Goal: Task Accomplishment & Management: Use online tool/utility

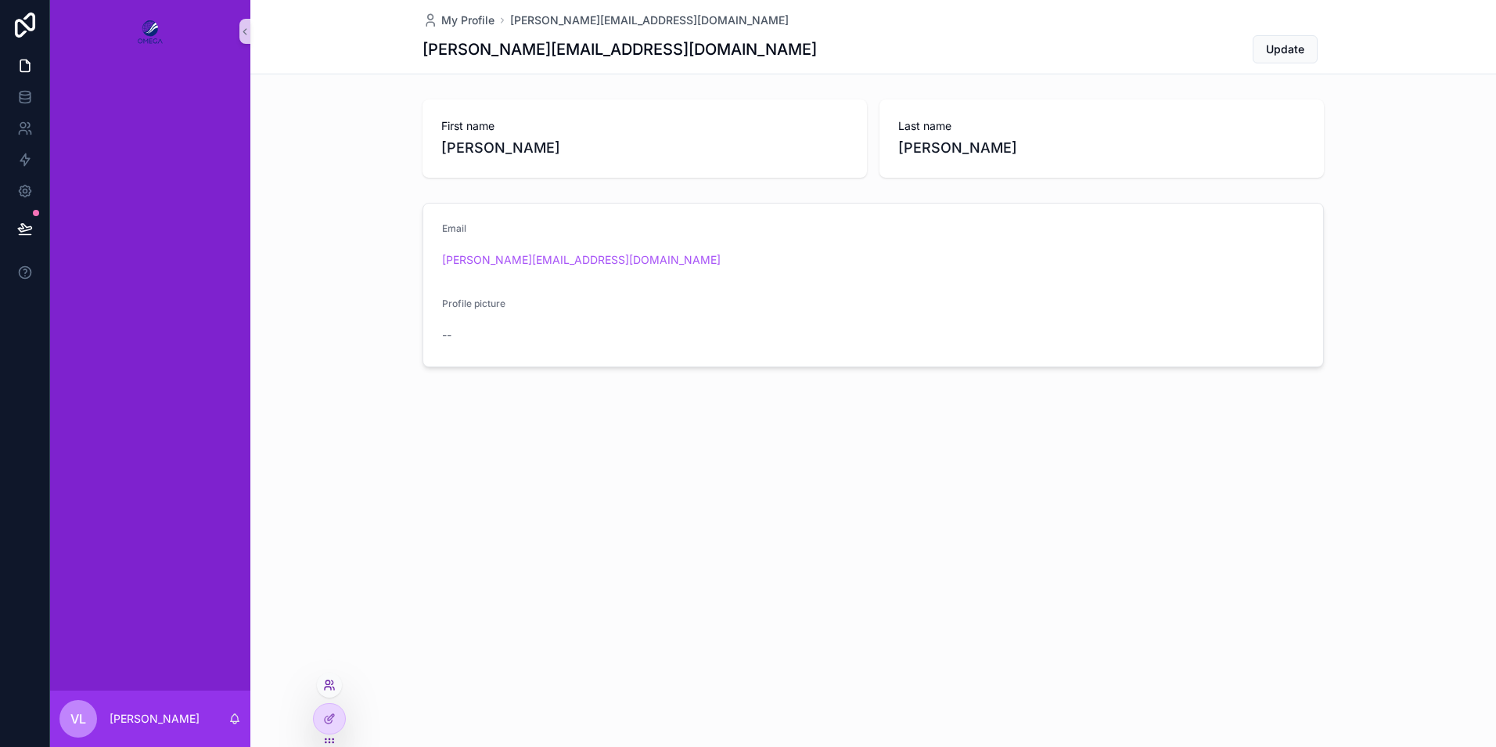
click at [326, 686] on icon at bounding box center [329, 684] width 13 height 13
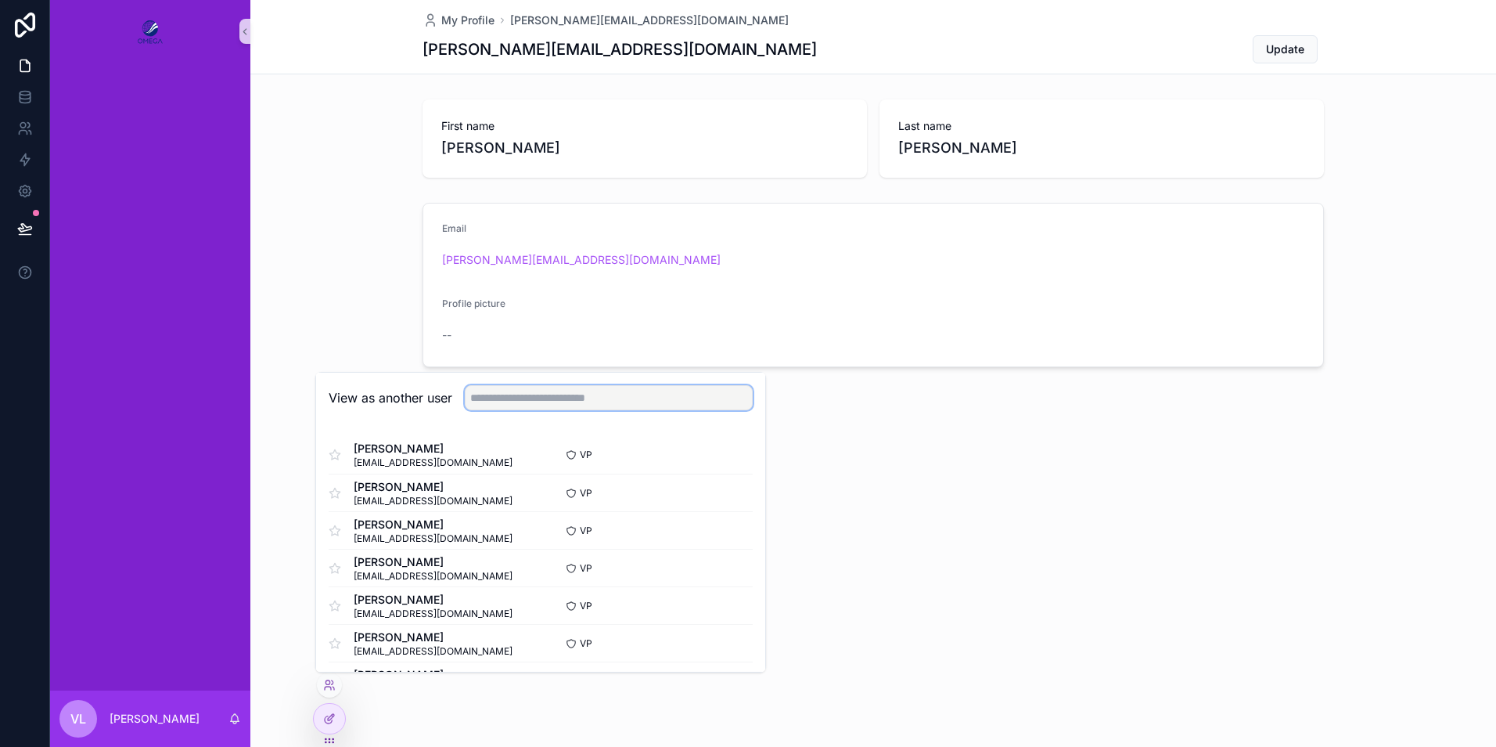
click at [517, 399] on input "text" at bounding box center [609, 397] width 288 height 25
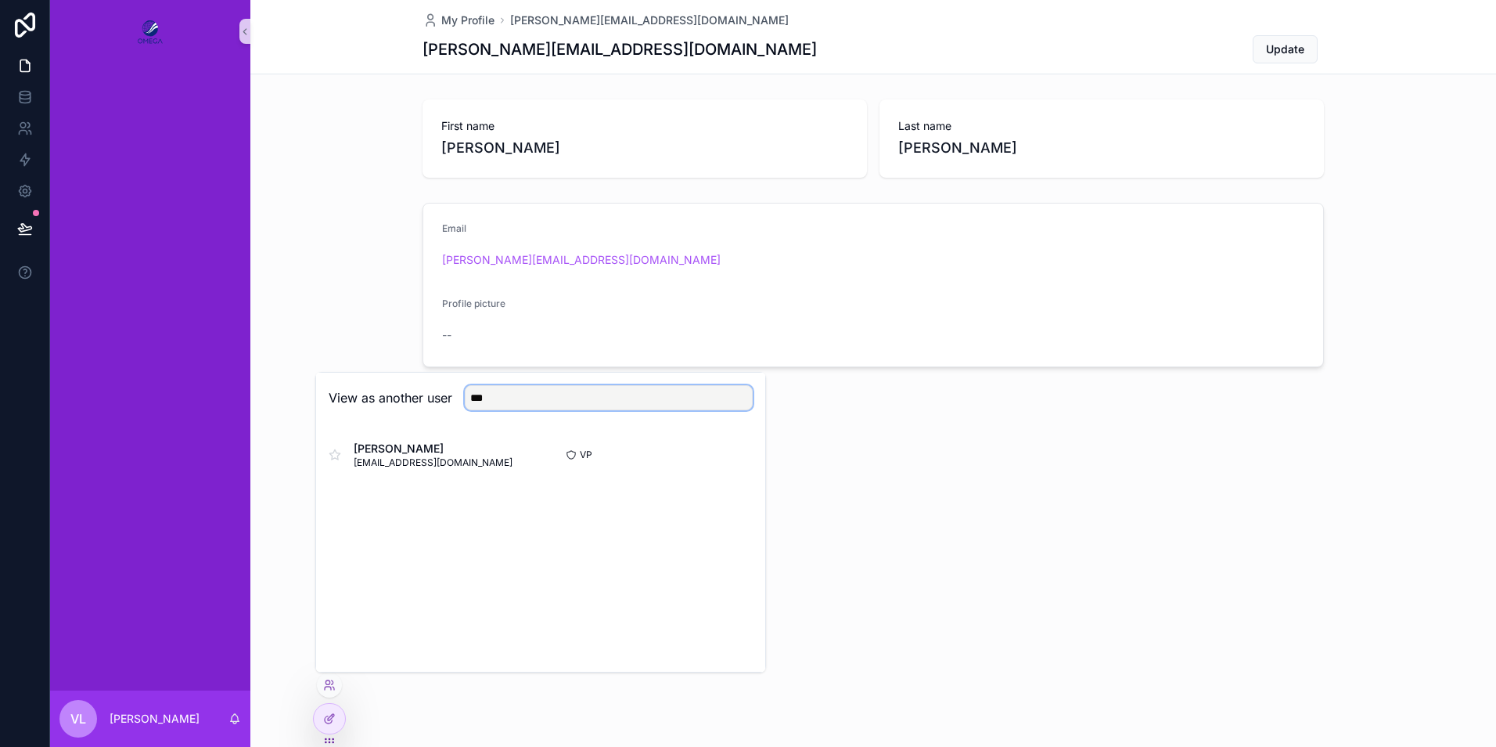
type input "***"
click at [339, 413] on div "View as another user ***" at bounding box center [540, 397] width 449 height 51
click at [733, 454] on button "Select" at bounding box center [732, 455] width 41 height 23
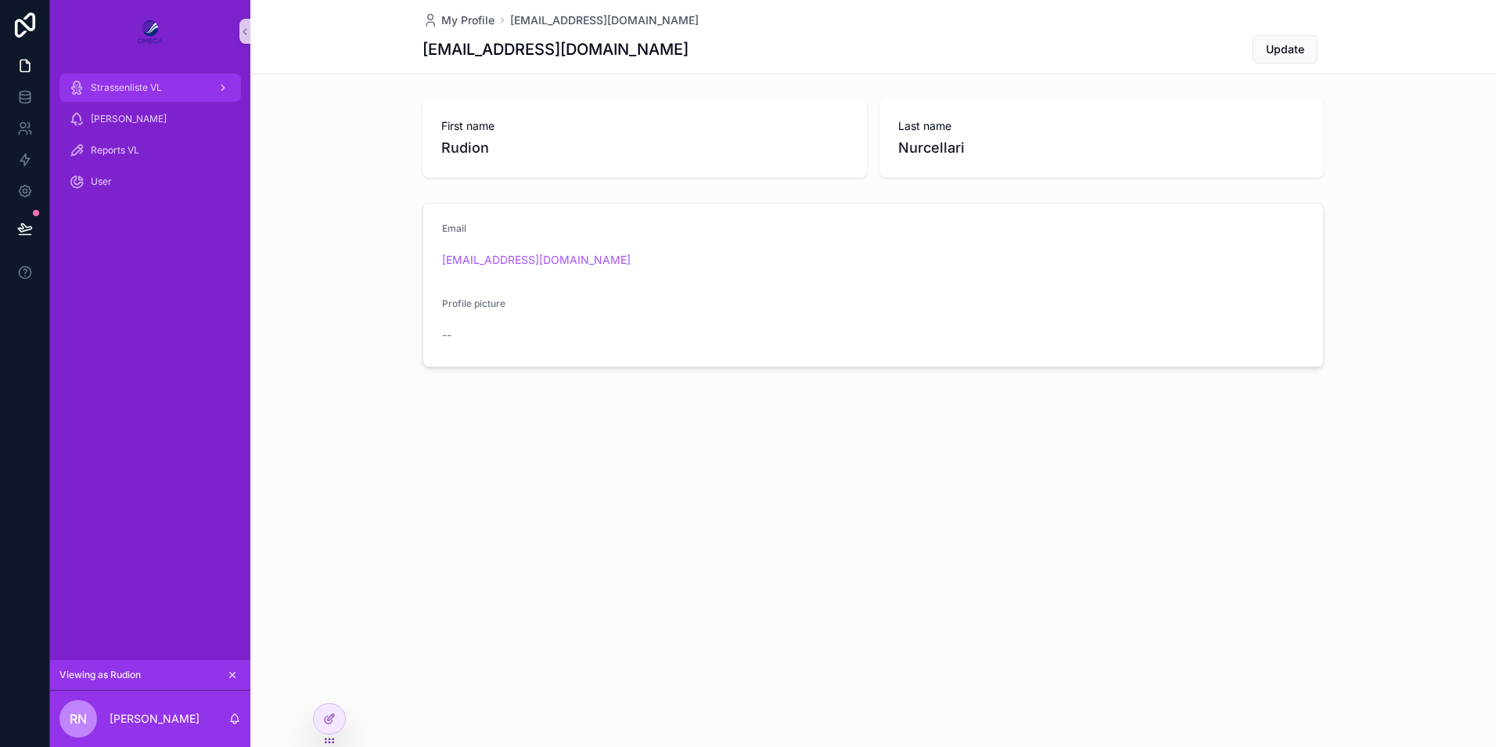
click at [193, 88] on div "Strassenliste VL" at bounding box center [150, 87] width 163 height 25
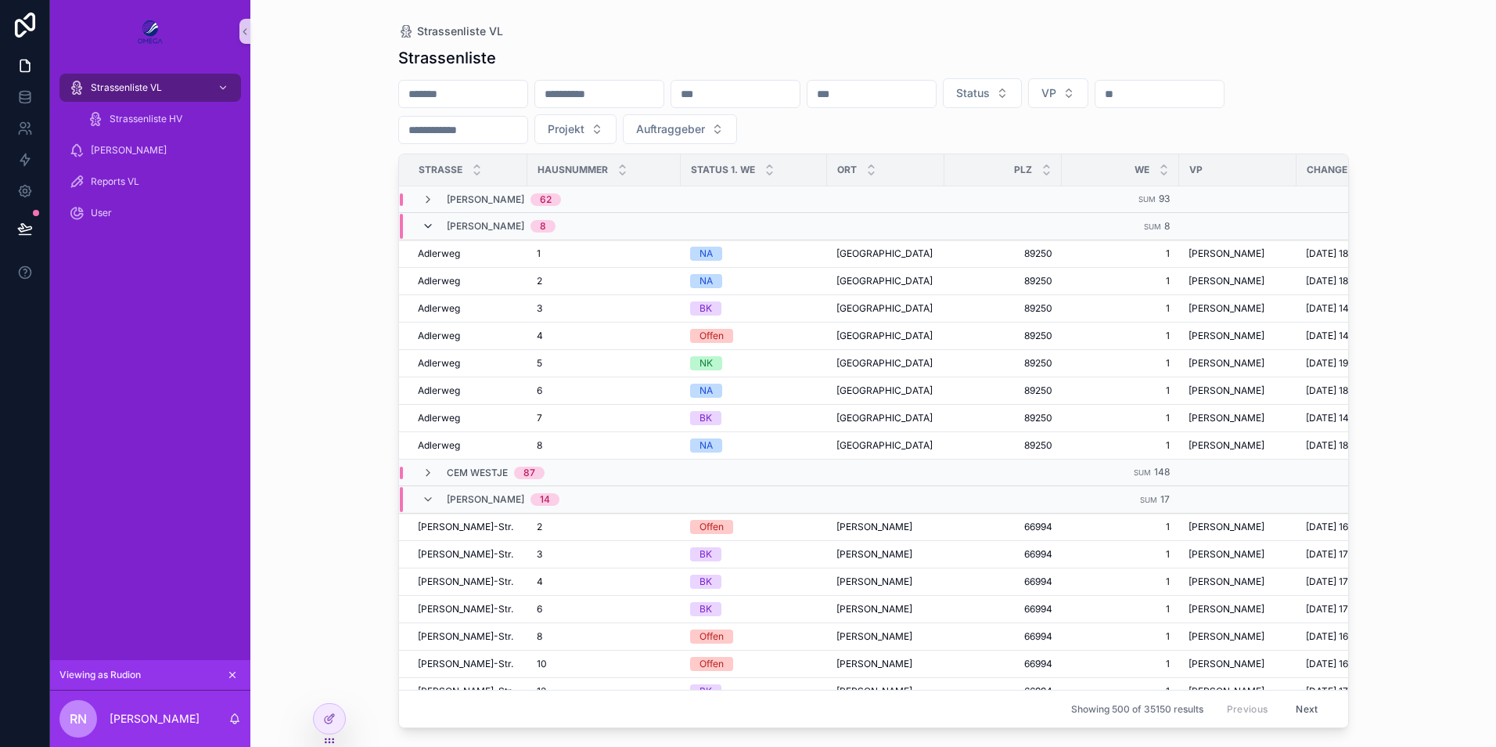
click at [428, 230] on icon "scrollable content" at bounding box center [428, 226] width 13 height 13
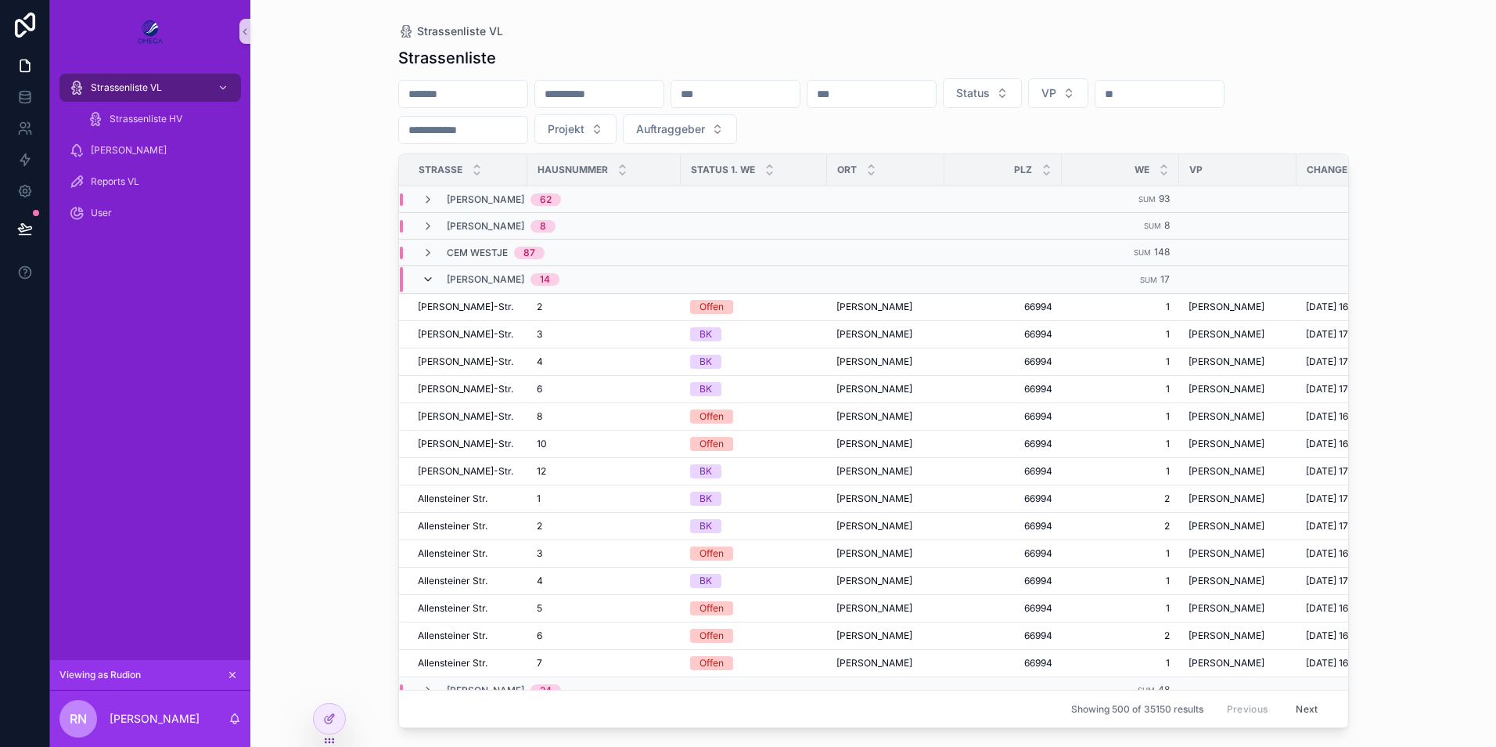
click at [431, 283] on icon "scrollable content" at bounding box center [428, 279] width 13 height 13
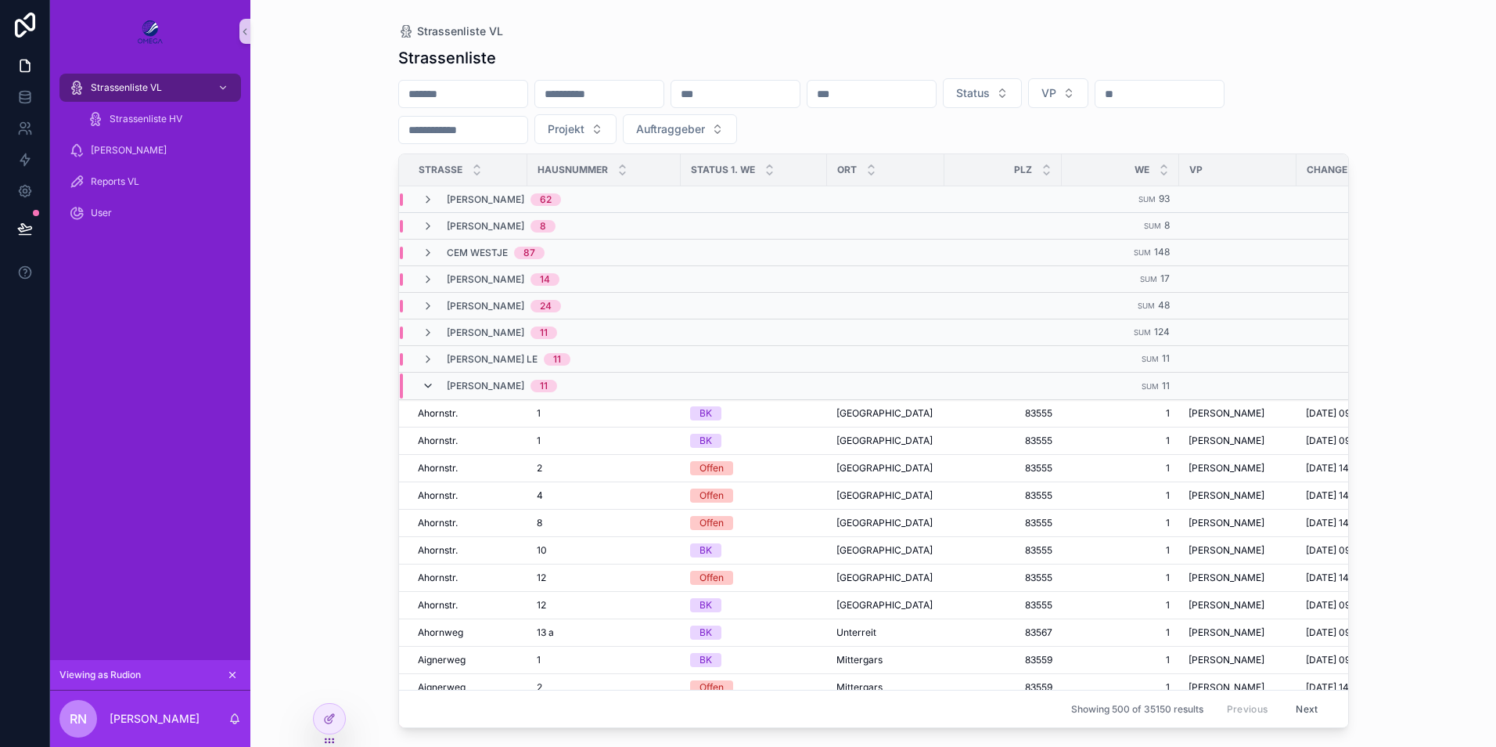
click at [424, 385] on icon "scrollable content" at bounding box center [428, 386] width 13 height 13
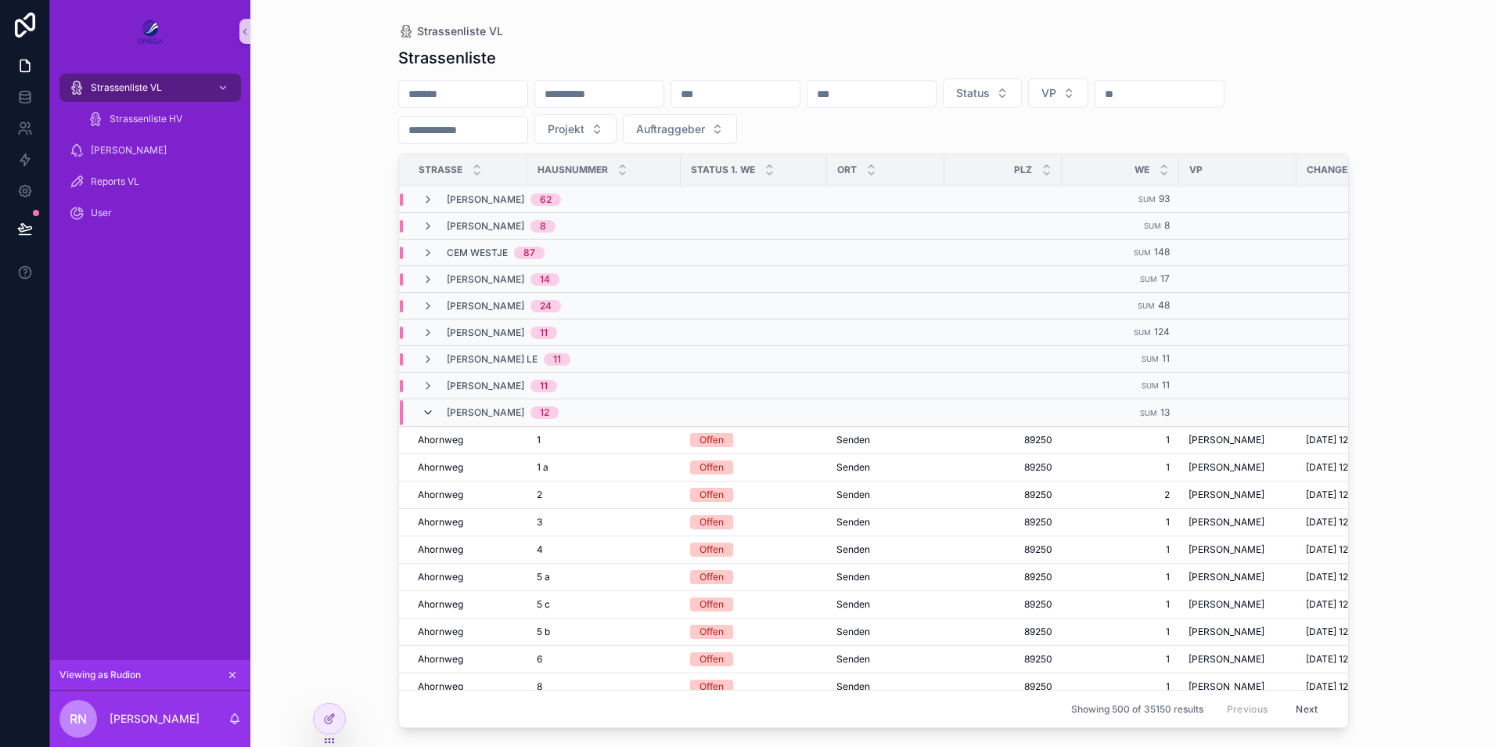
click at [434, 412] on icon "scrollable content" at bounding box center [428, 412] width 13 height 13
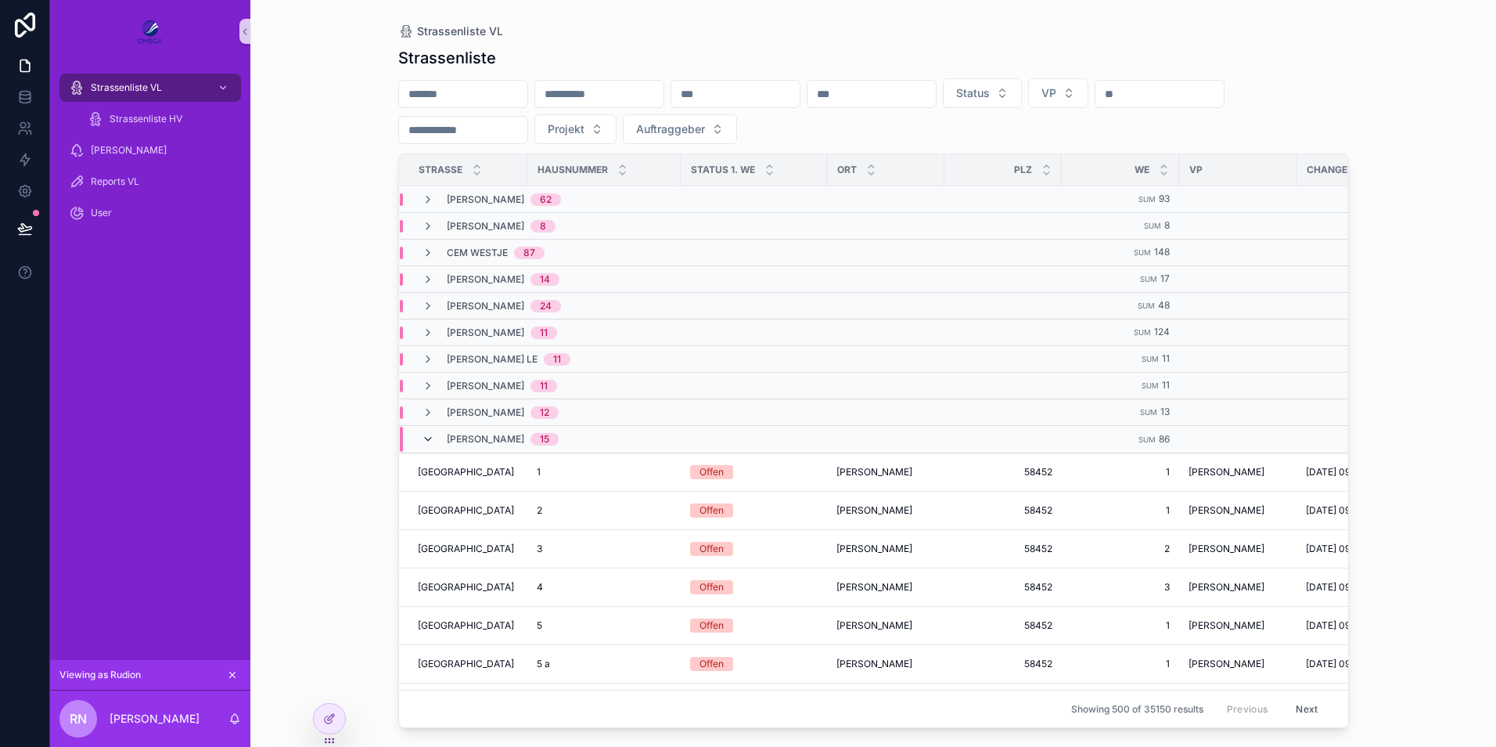
click at [422, 434] on icon "scrollable content" at bounding box center [428, 439] width 13 height 13
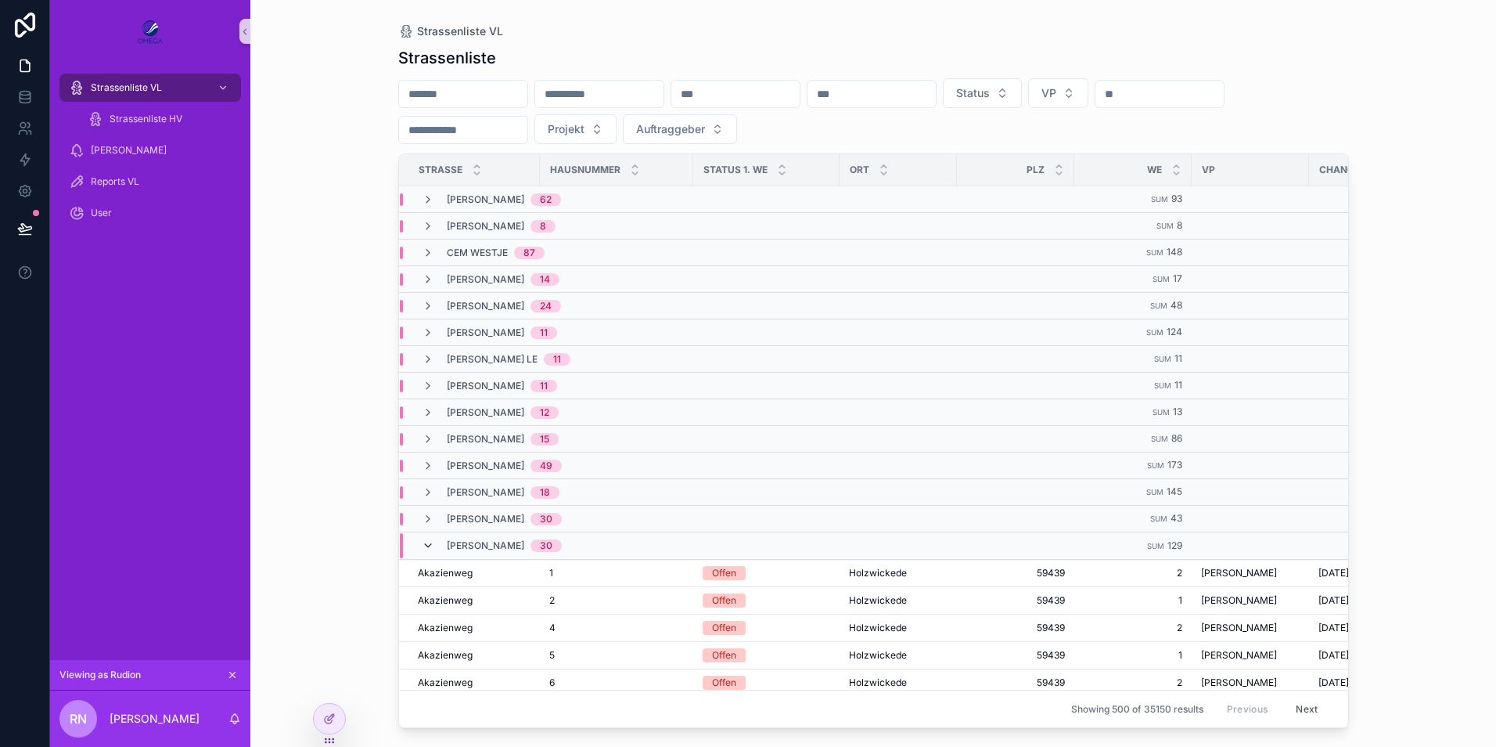
click at [431, 549] on icon "scrollable content" at bounding box center [428, 545] width 13 height 13
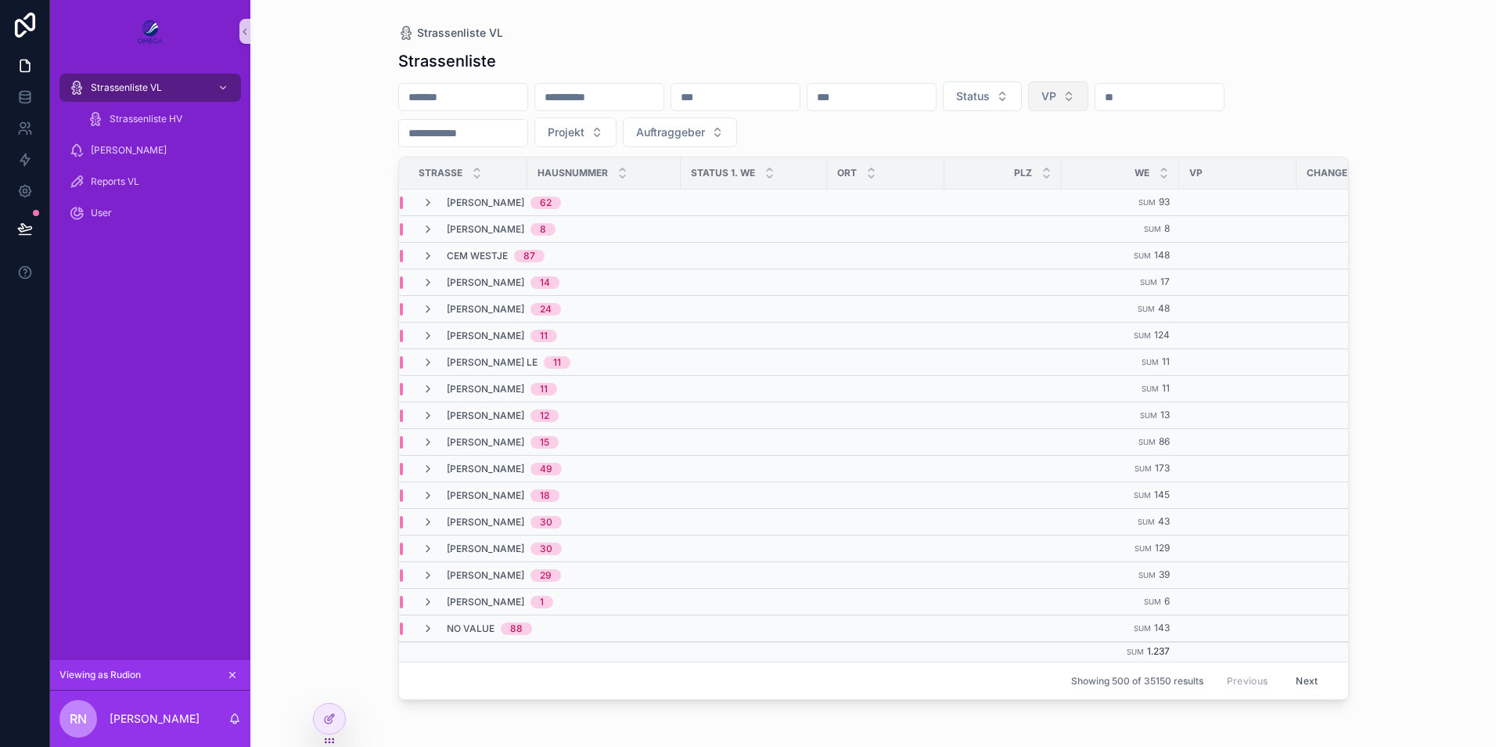
click at [1089, 96] on button "VP" at bounding box center [1058, 96] width 60 height 30
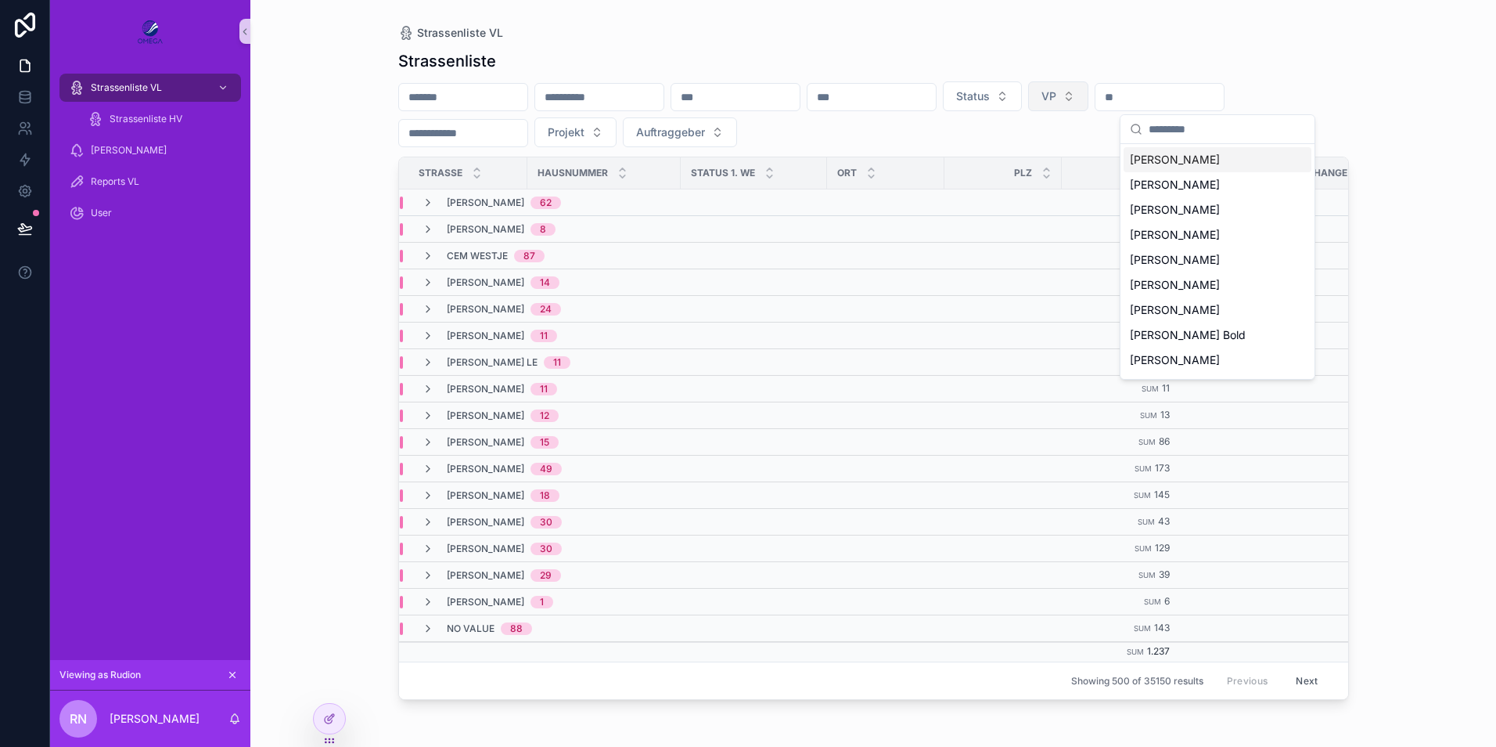
click at [1089, 89] on button "VP" at bounding box center [1058, 96] width 60 height 30
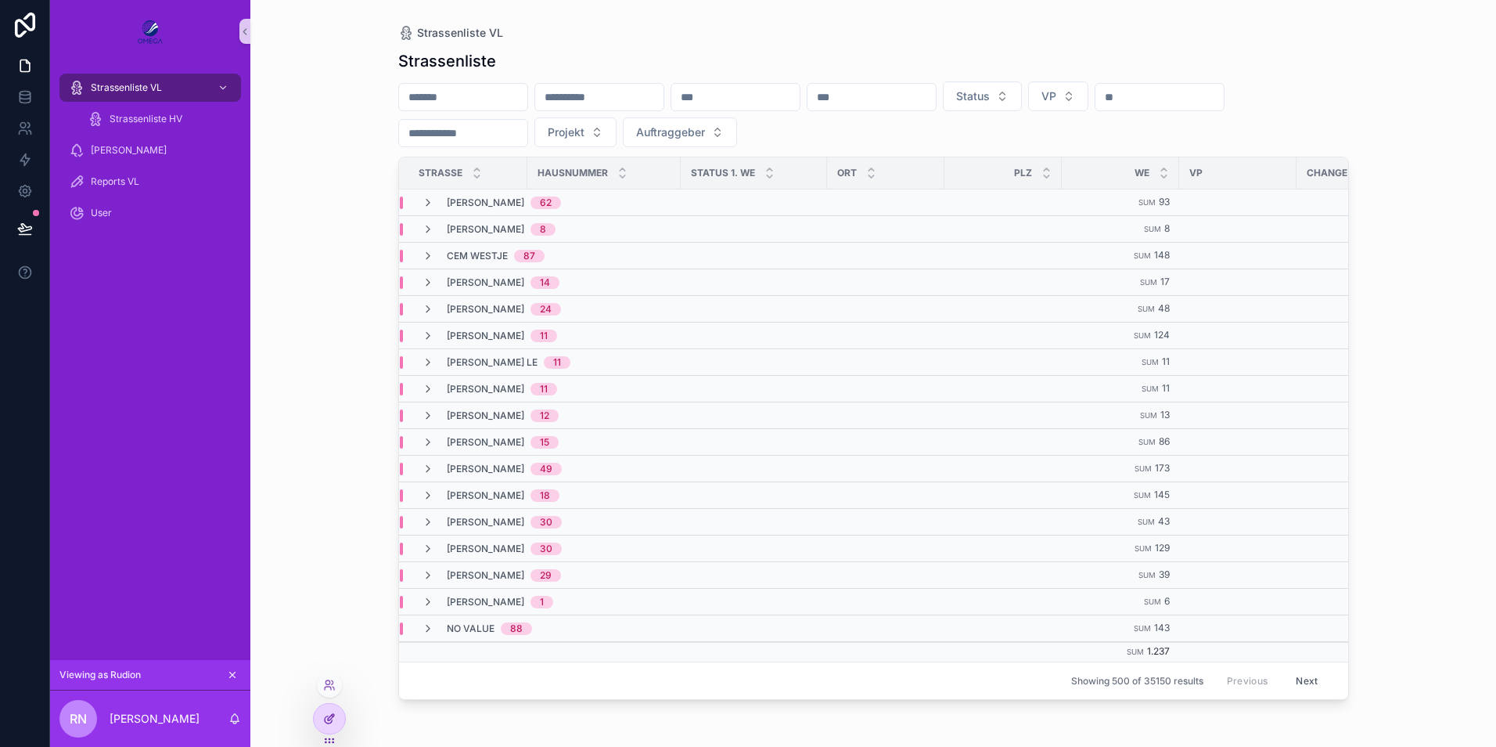
click at [319, 719] on div at bounding box center [329, 719] width 31 height 30
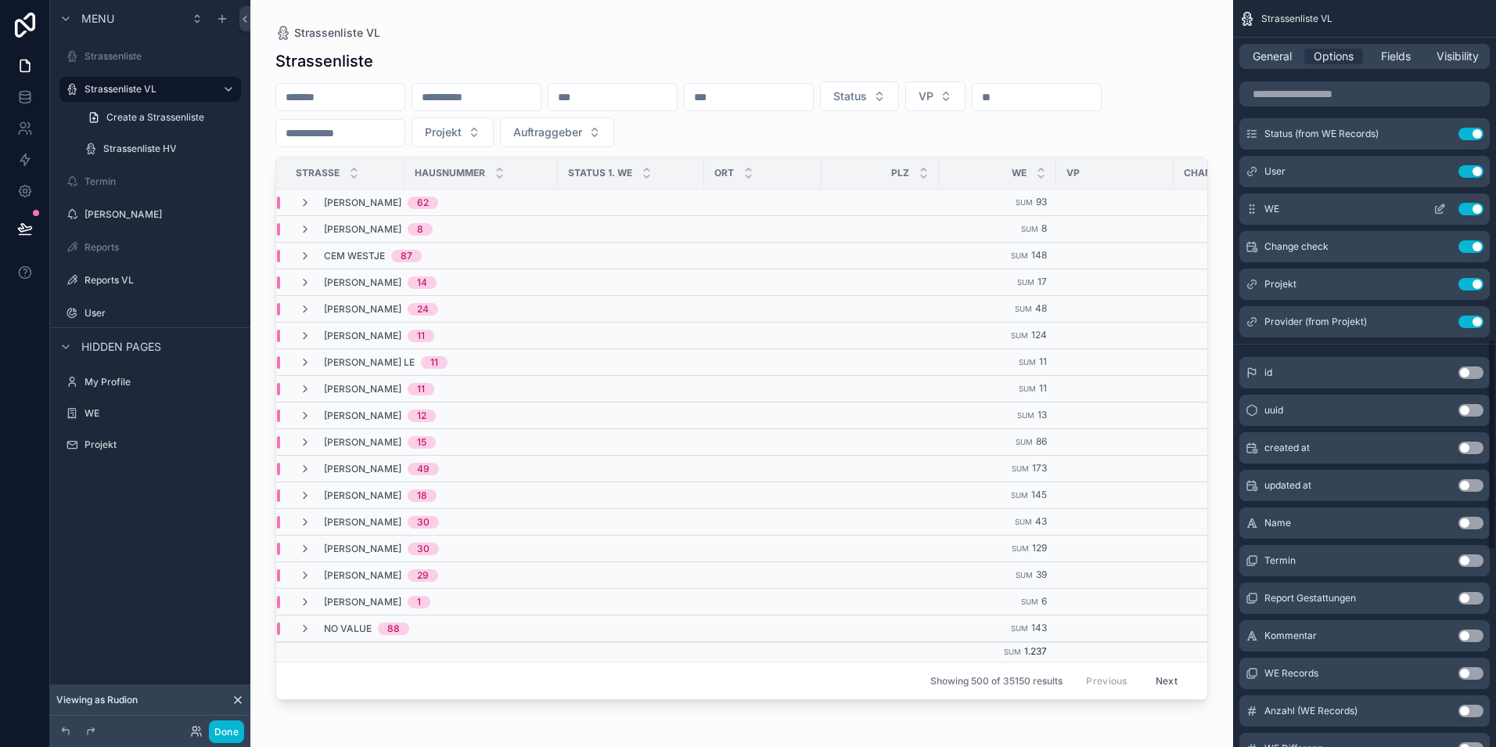
scroll to position [1174, 0]
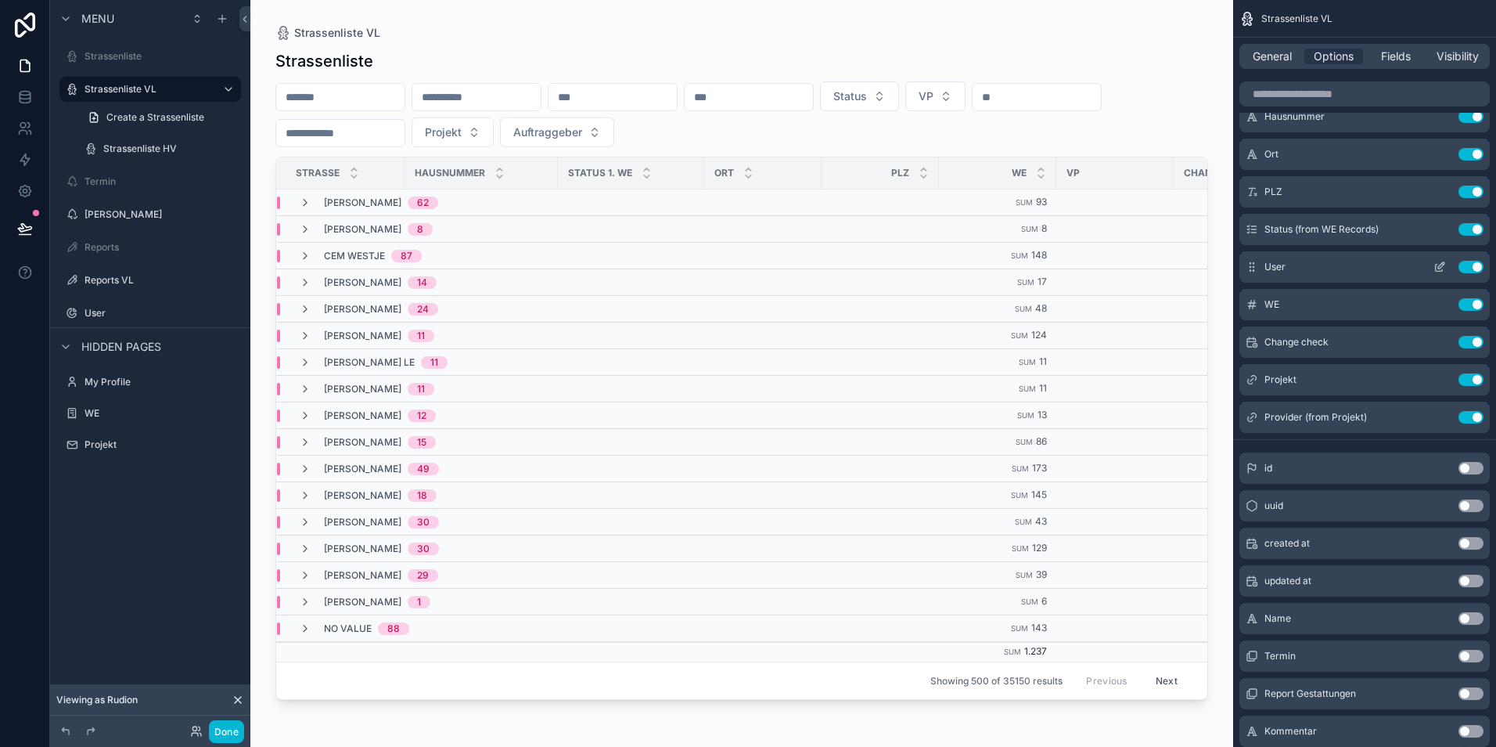
click at [1438, 268] on icon "scrollable content" at bounding box center [1440, 267] width 13 height 13
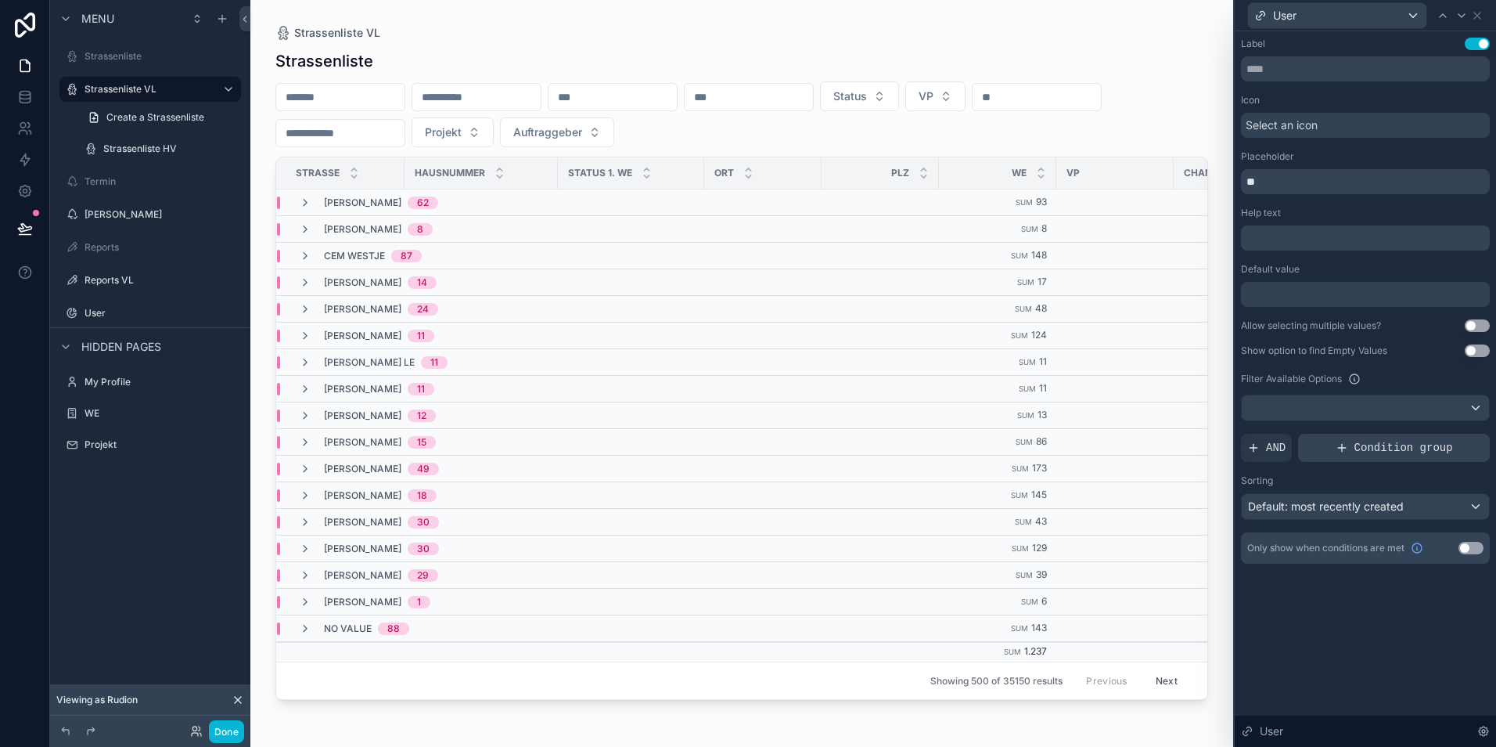
click at [1380, 450] on span "Condition group" at bounding box center [1404, 448] width 99 height 16
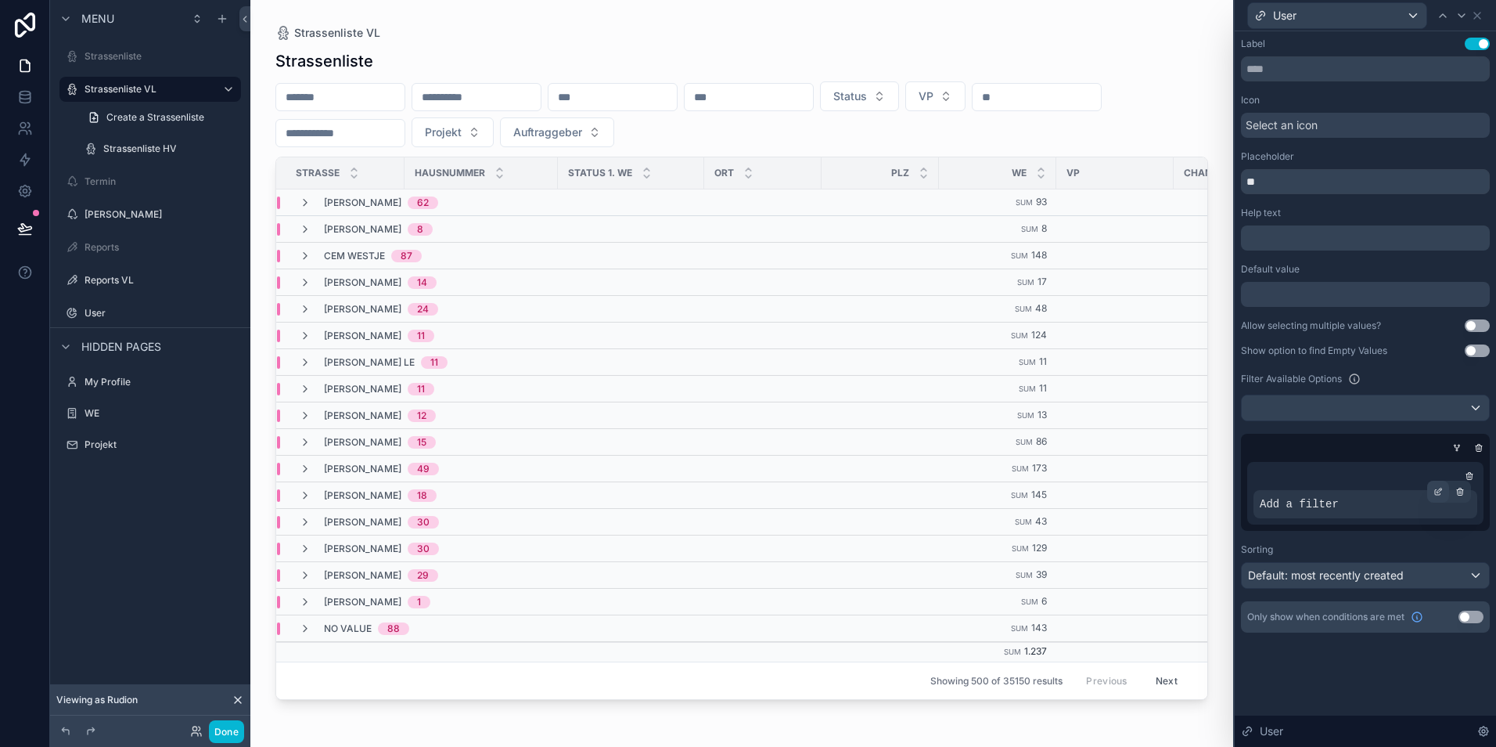
click at [1436, 492] on icon at bounding box center [1438, 491] width 9 height 9
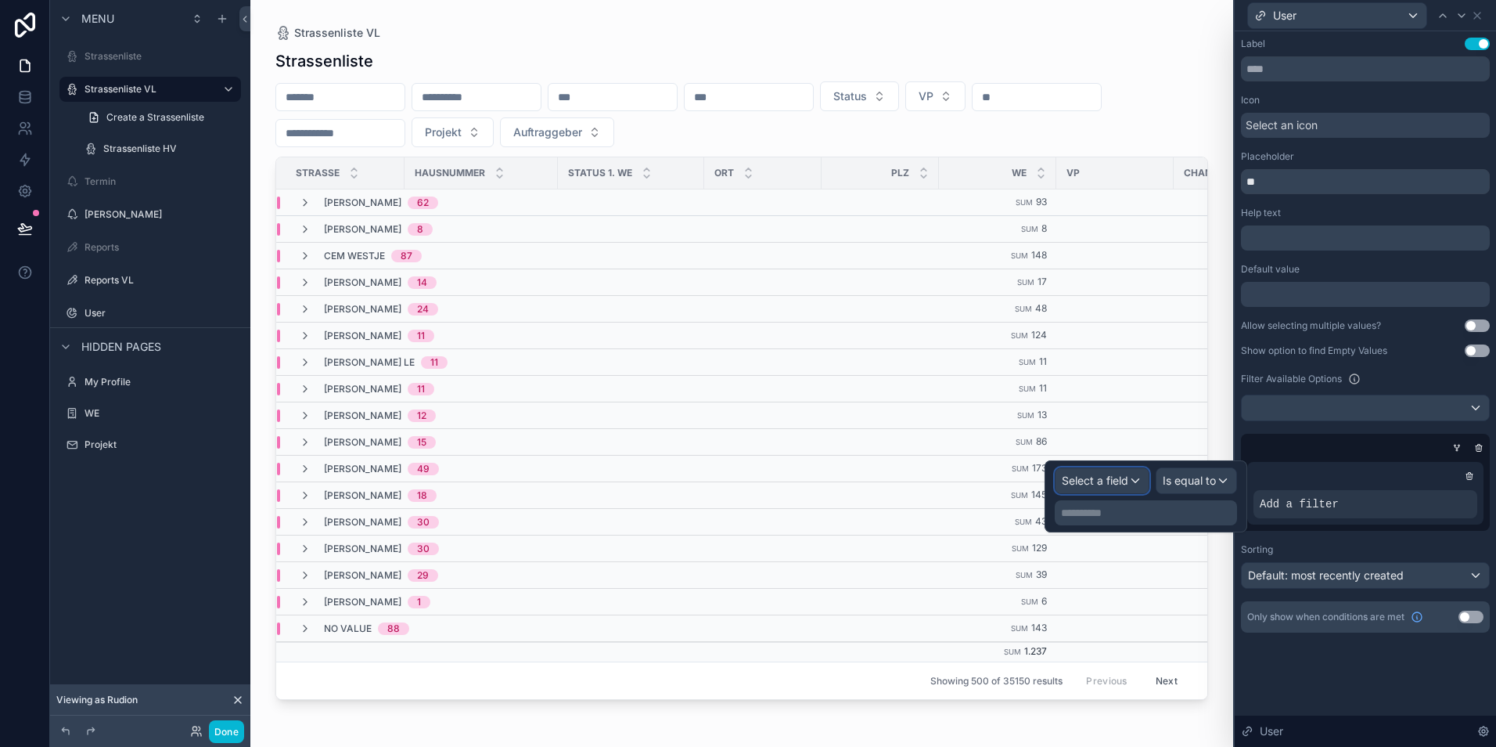
click at [1092, 476] on span "Select a field" at bounding box center [1095, 479] width 67 height 13
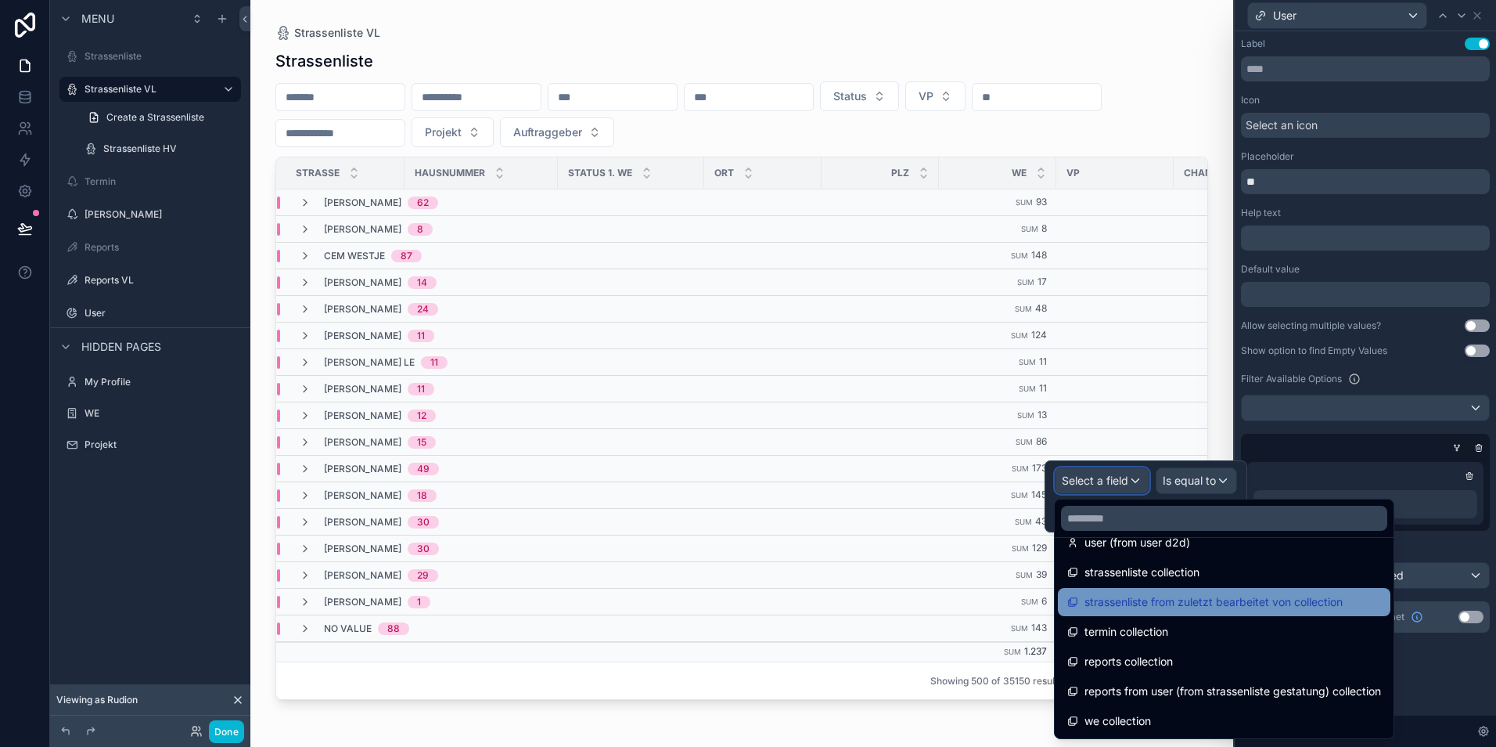
scroll to position [271, 0]
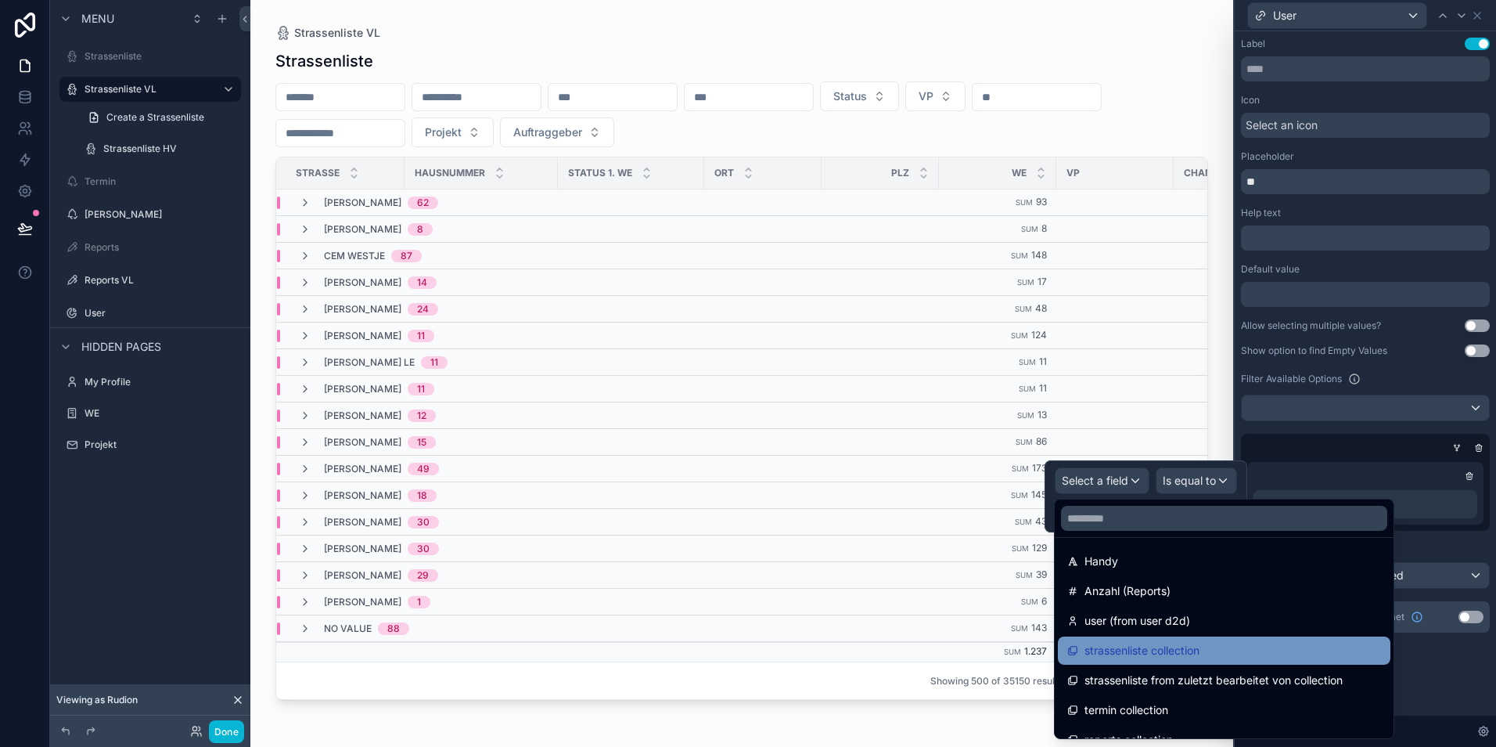
click at [1182, 648] on span "strassenliste collection" at bounding box center [1142, 650] width 115 height 19
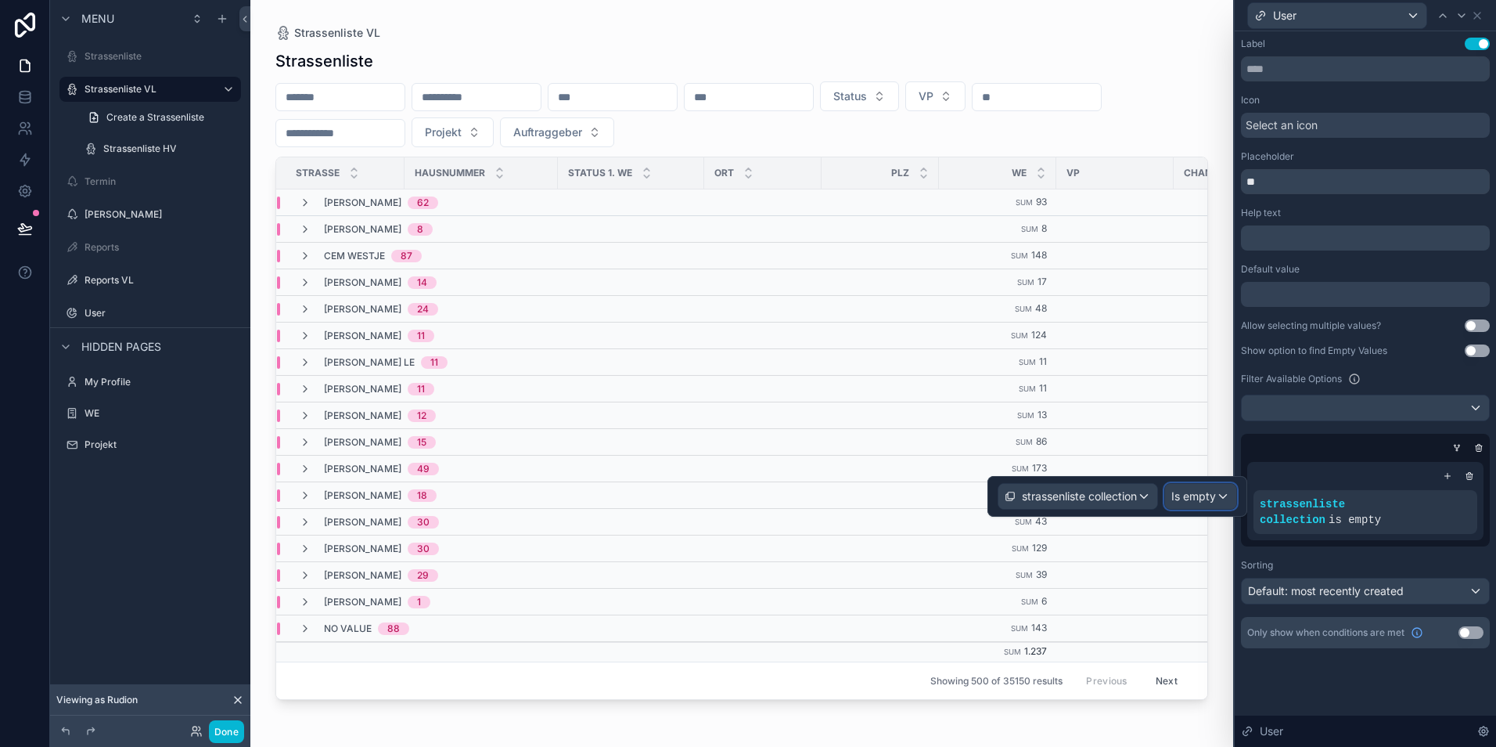
click at [1203, 505] on div "Is empty" at bounding box center [1200, 496] width 71 height 25
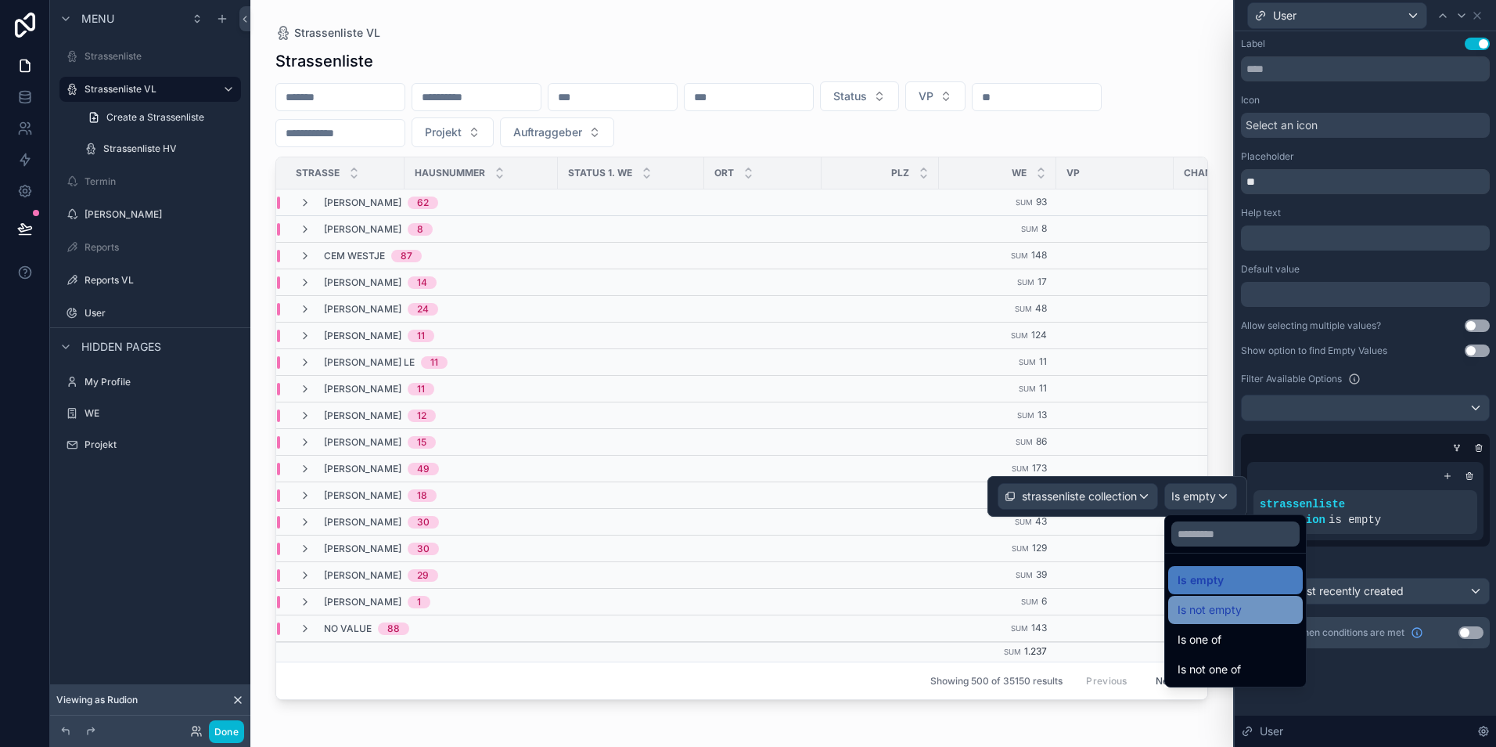
click at [1246, 612] on div "Is not empty" at bounding box center [1236, 609] width 116 height 19
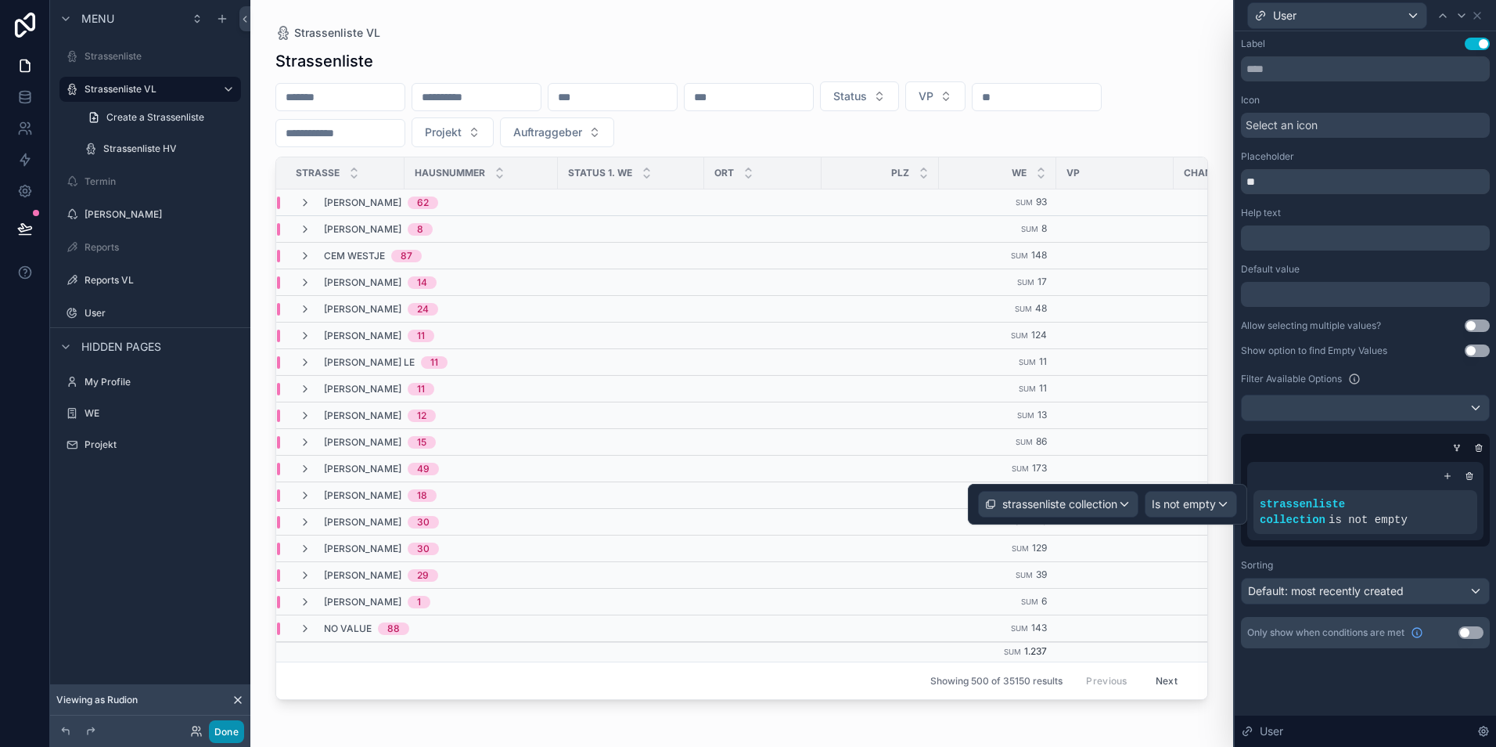
click at [236, 727] on button "Done" at bounding box center [226, 731] width 35 height 23
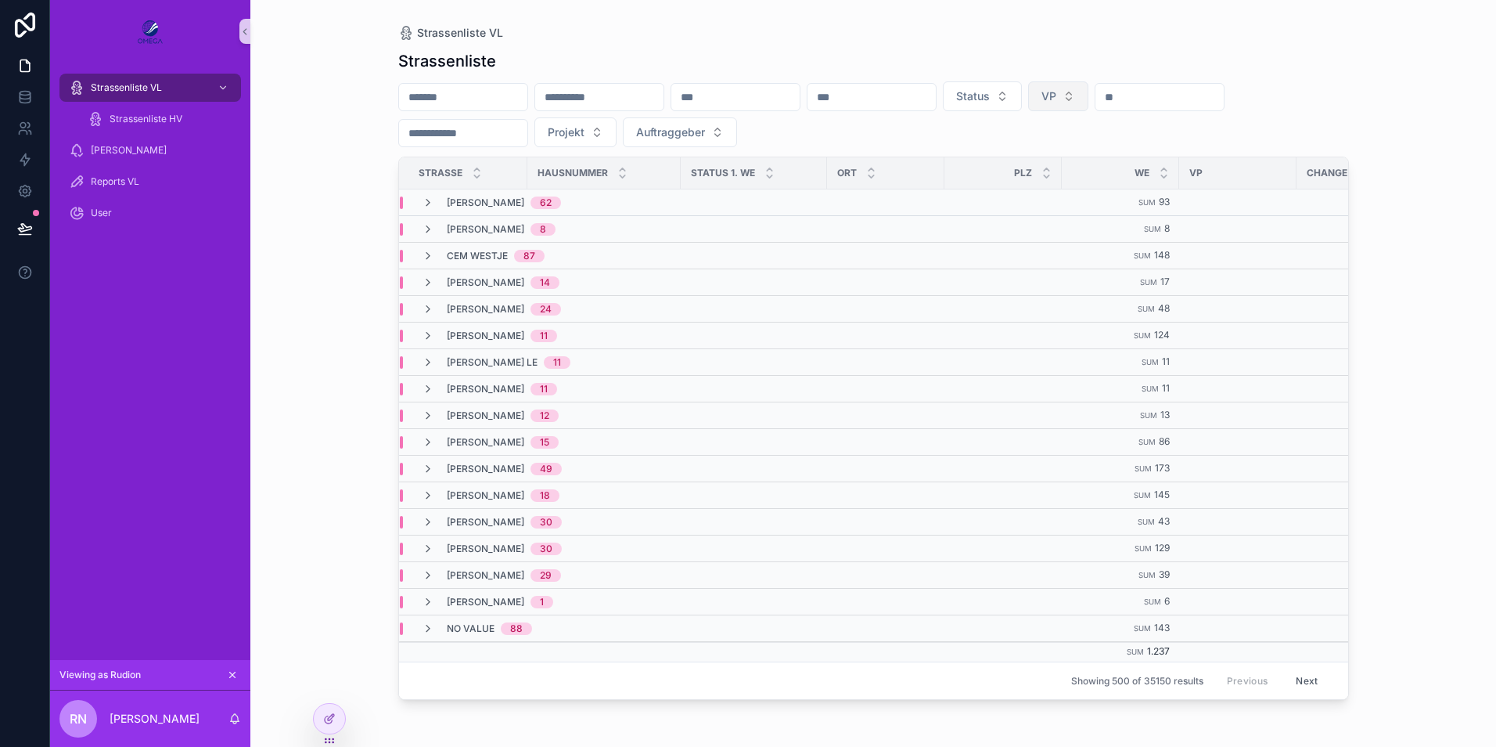
click at [1089, 92] on button "VP" at bounding box center [1058, 96] width 60 height 30
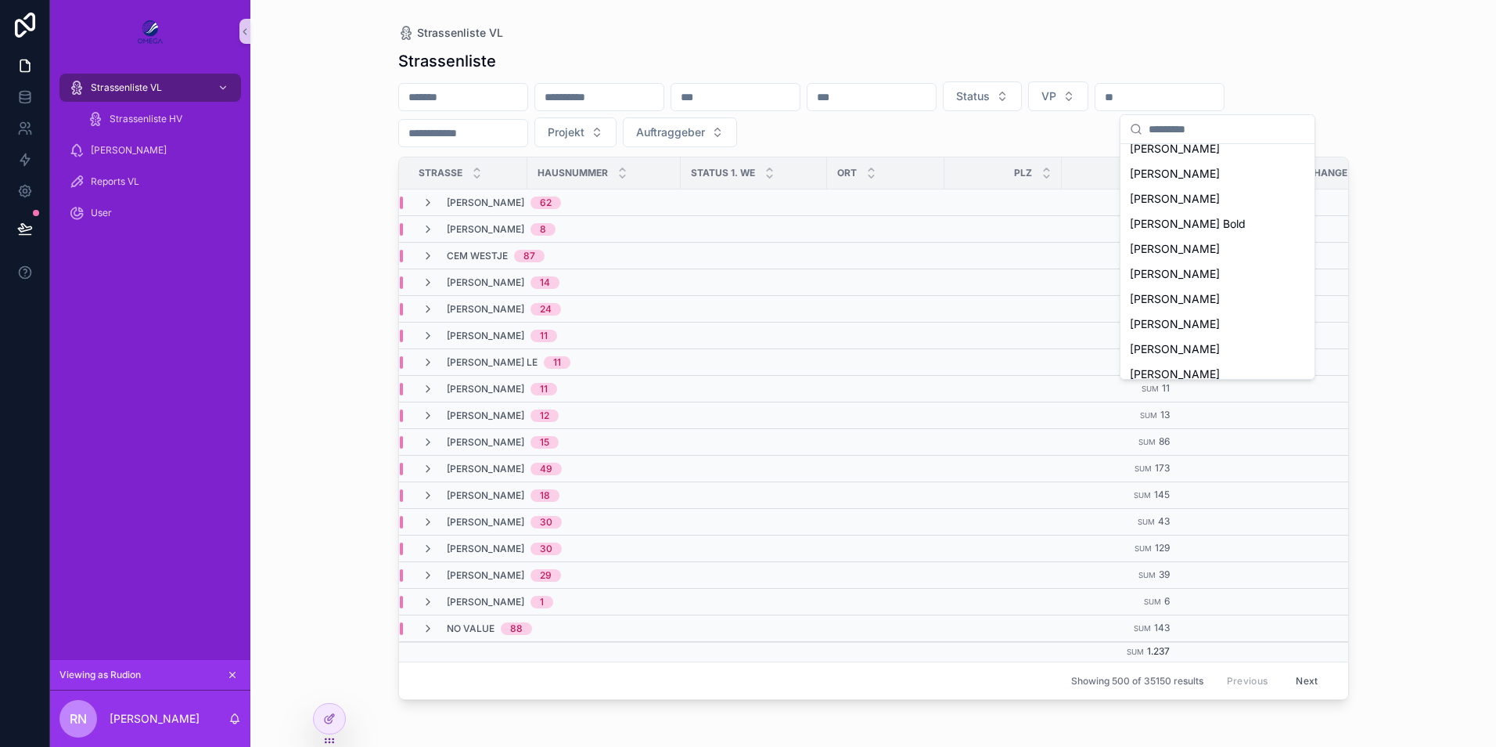
scroll to position [0, 0]
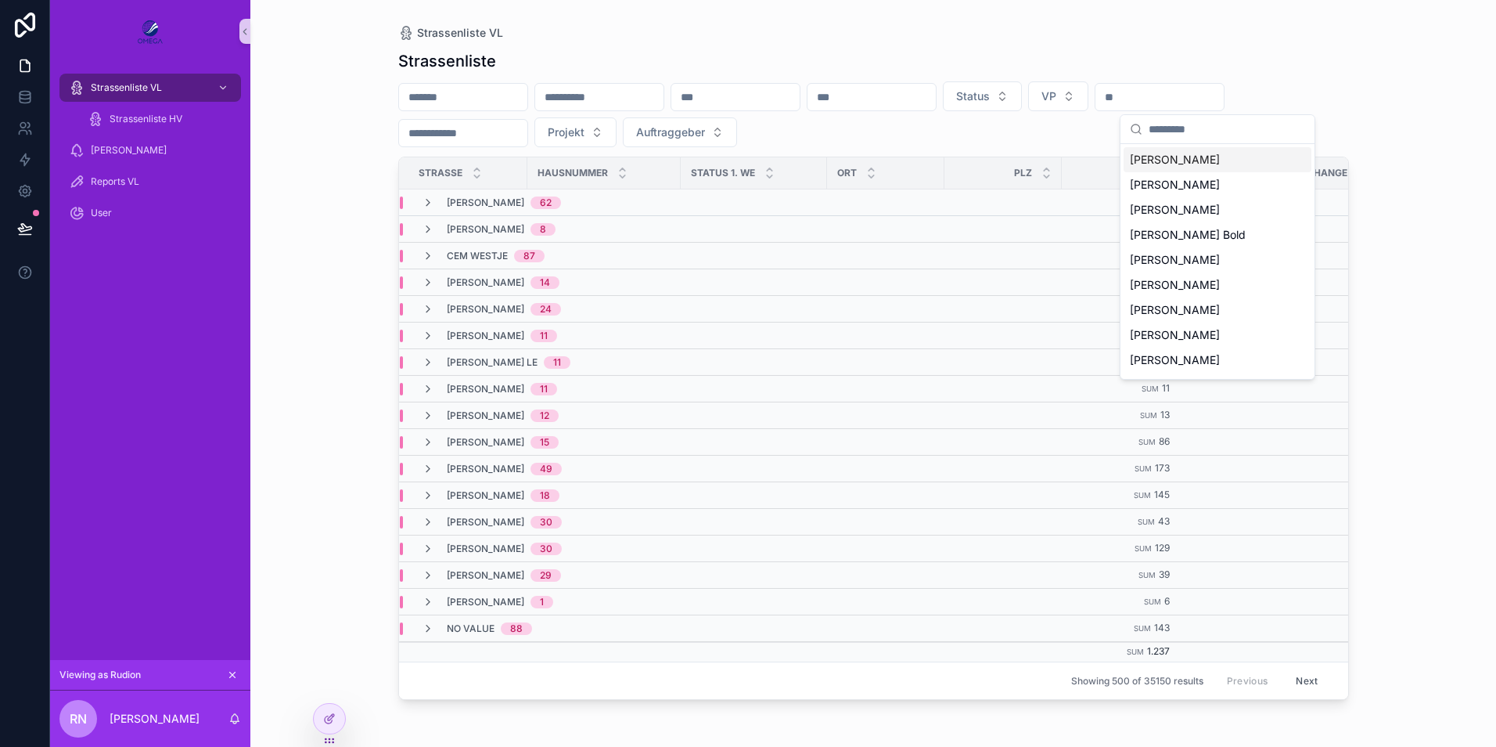
click at [1348, 83] on div "Status VP Projekt Auftraggeber" at bounding box center [873, 114] width 951 height 66
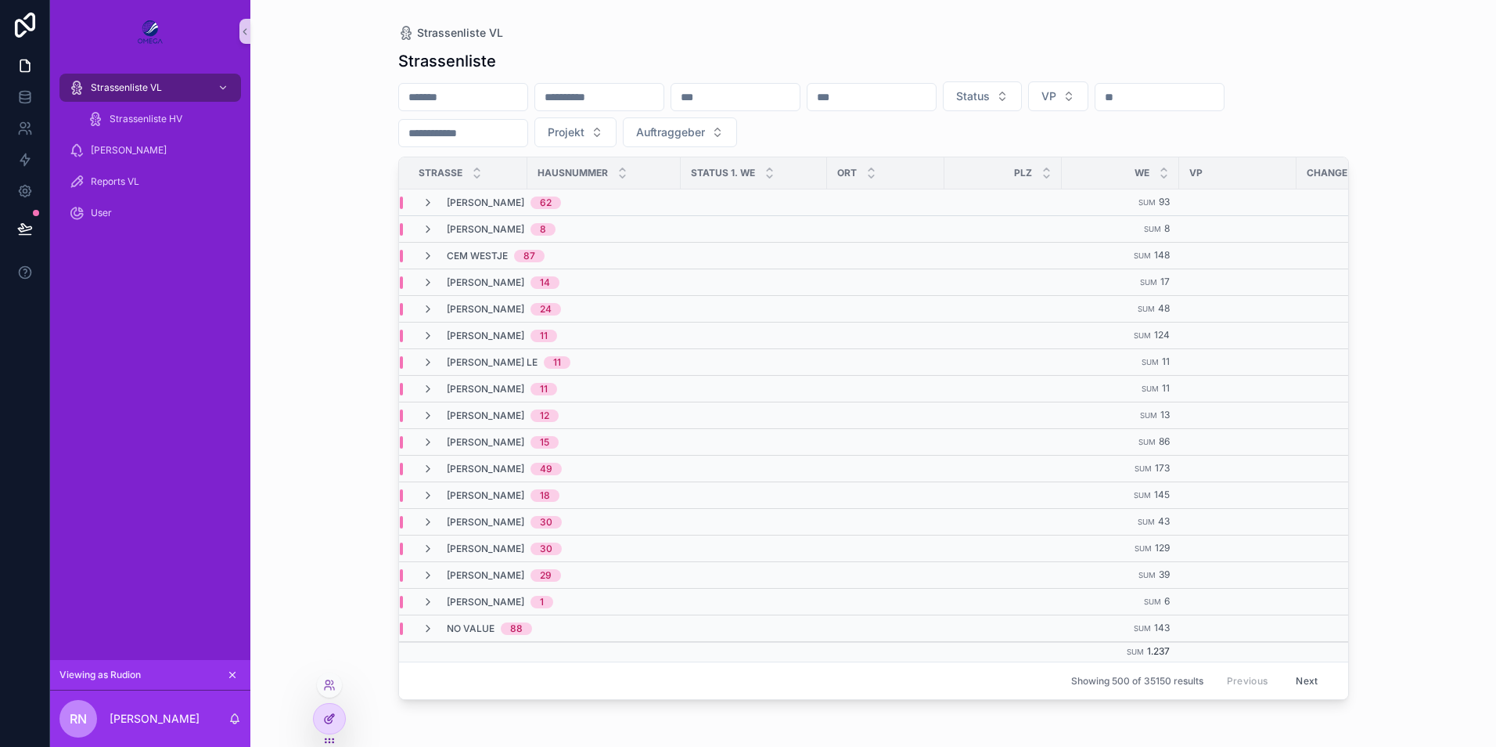
click at [327, 718] on icon at bounding box center [329, 718] width 13 height 13
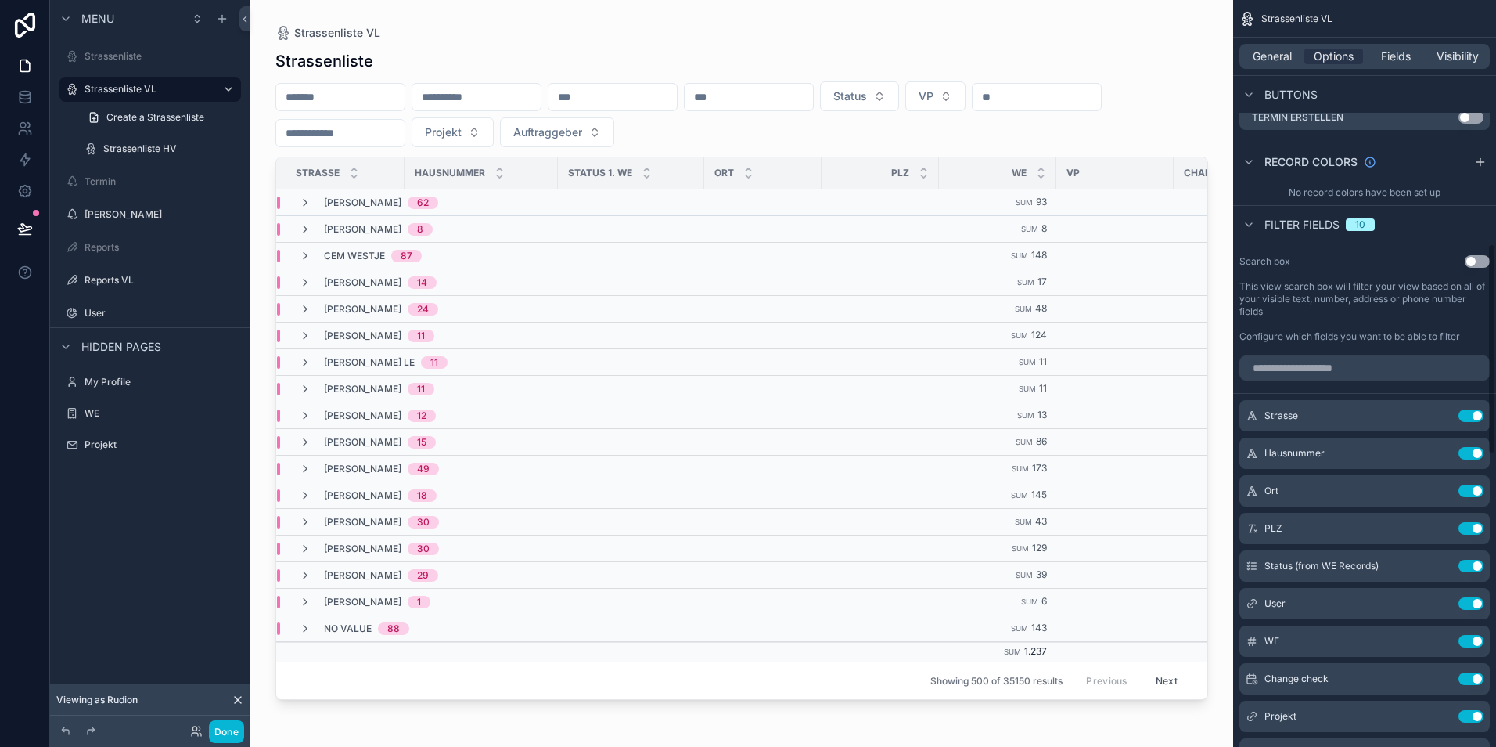
scroll to position [861, 0]
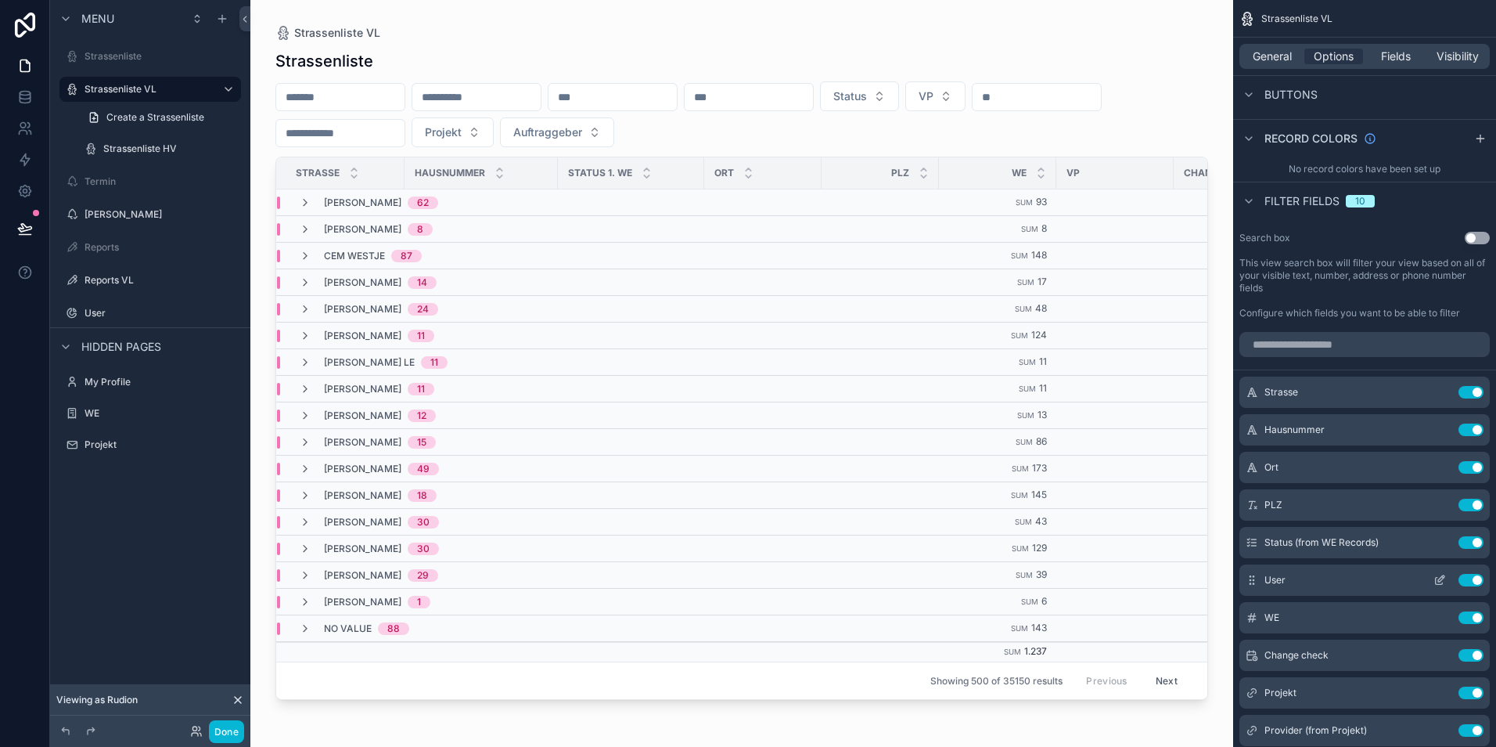
click at [1437, 581] on icon "scrollable content" at bounding box center [1440, 580] width 13 height 13
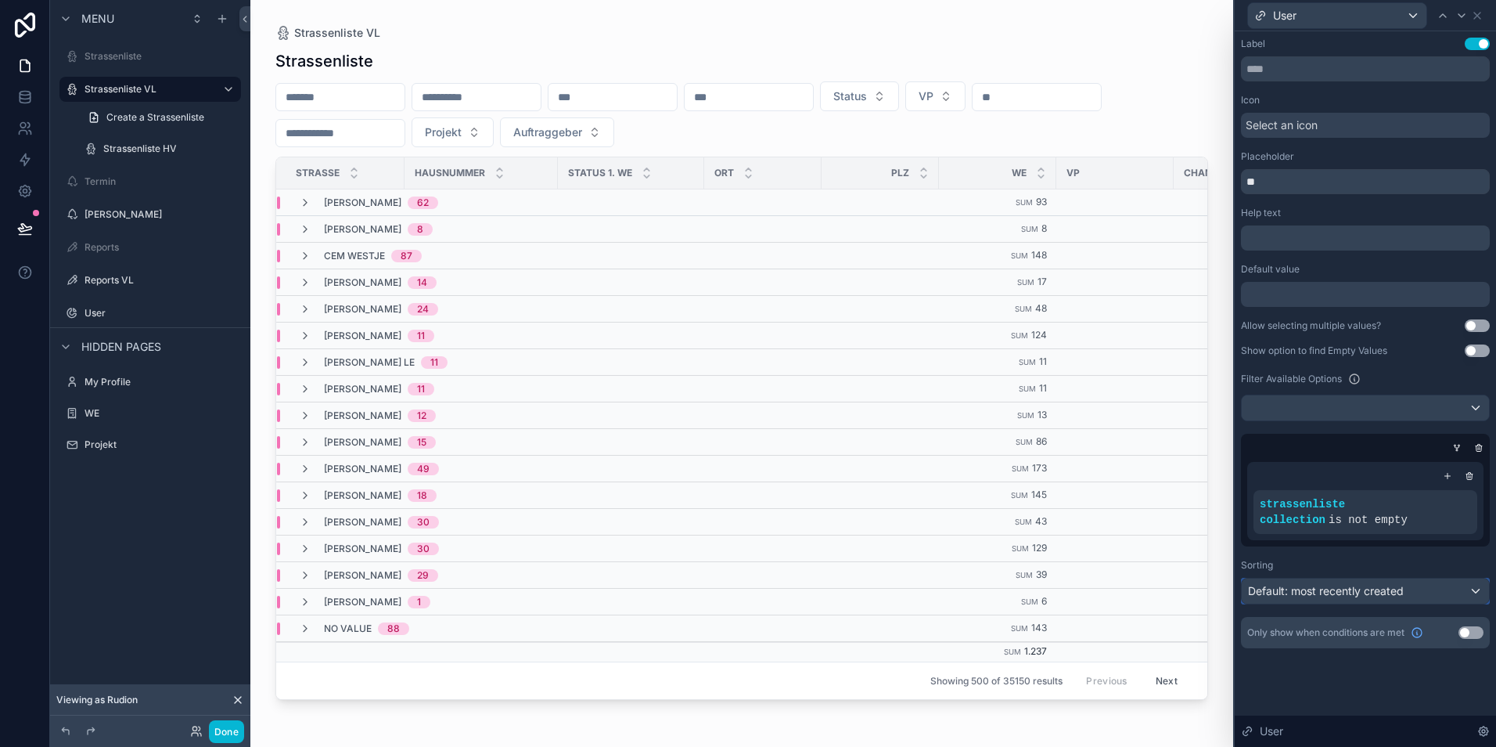
click at [1384, 589] on span "Default: most recently created" at bounding box center [1326, 590] width 156 height 13
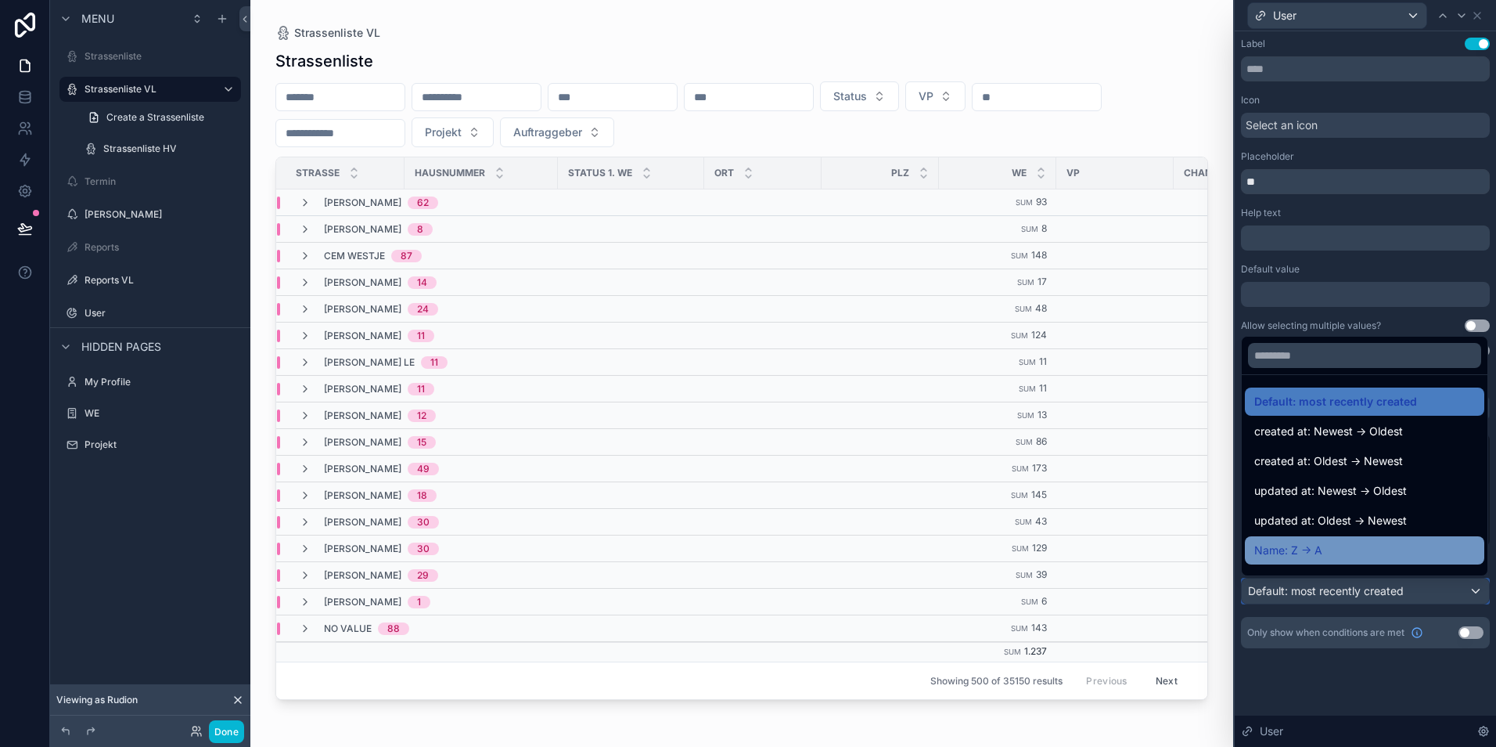
scroll to position [78, 0]
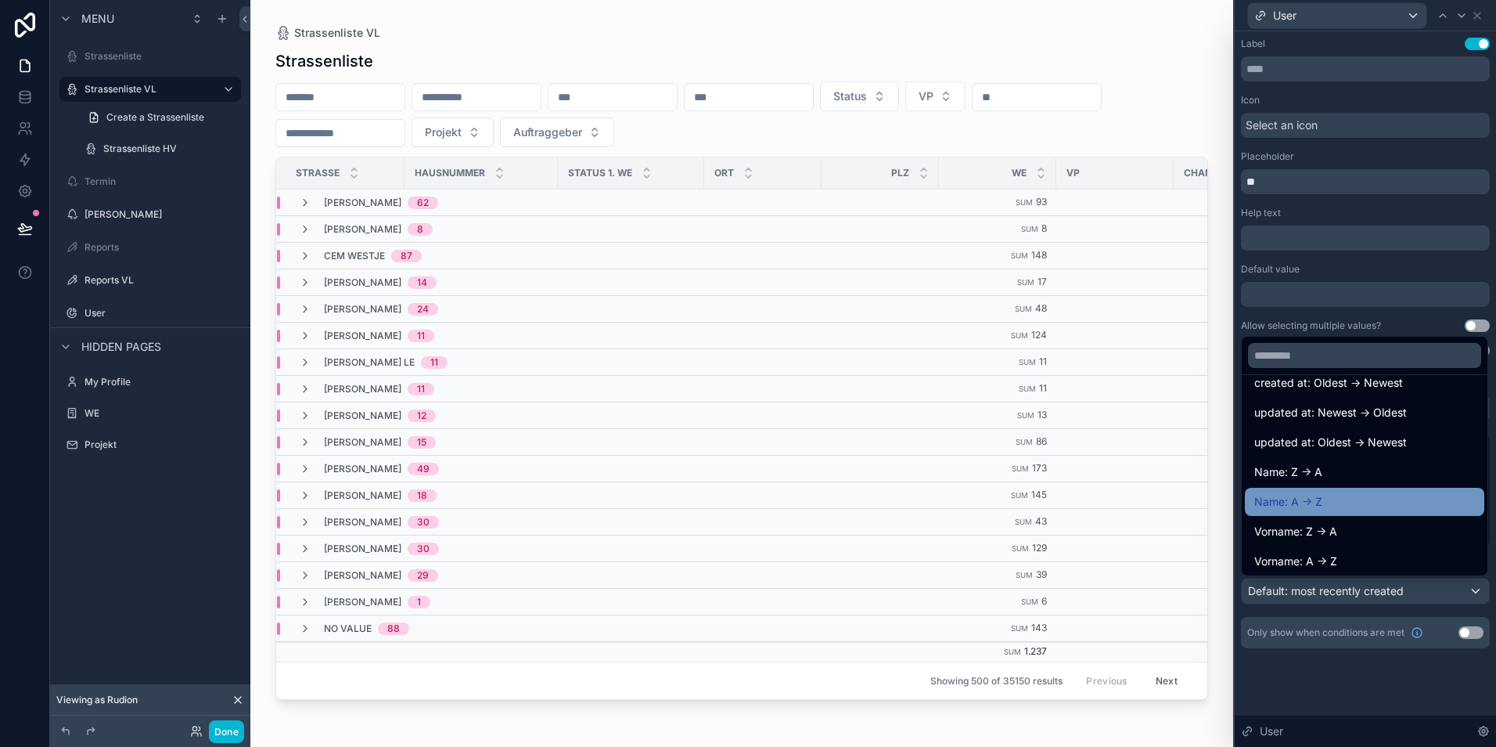
click at [1322, 510] on span "Name: A -> Z" at bounding box center [1288, 501] width 68 height 19
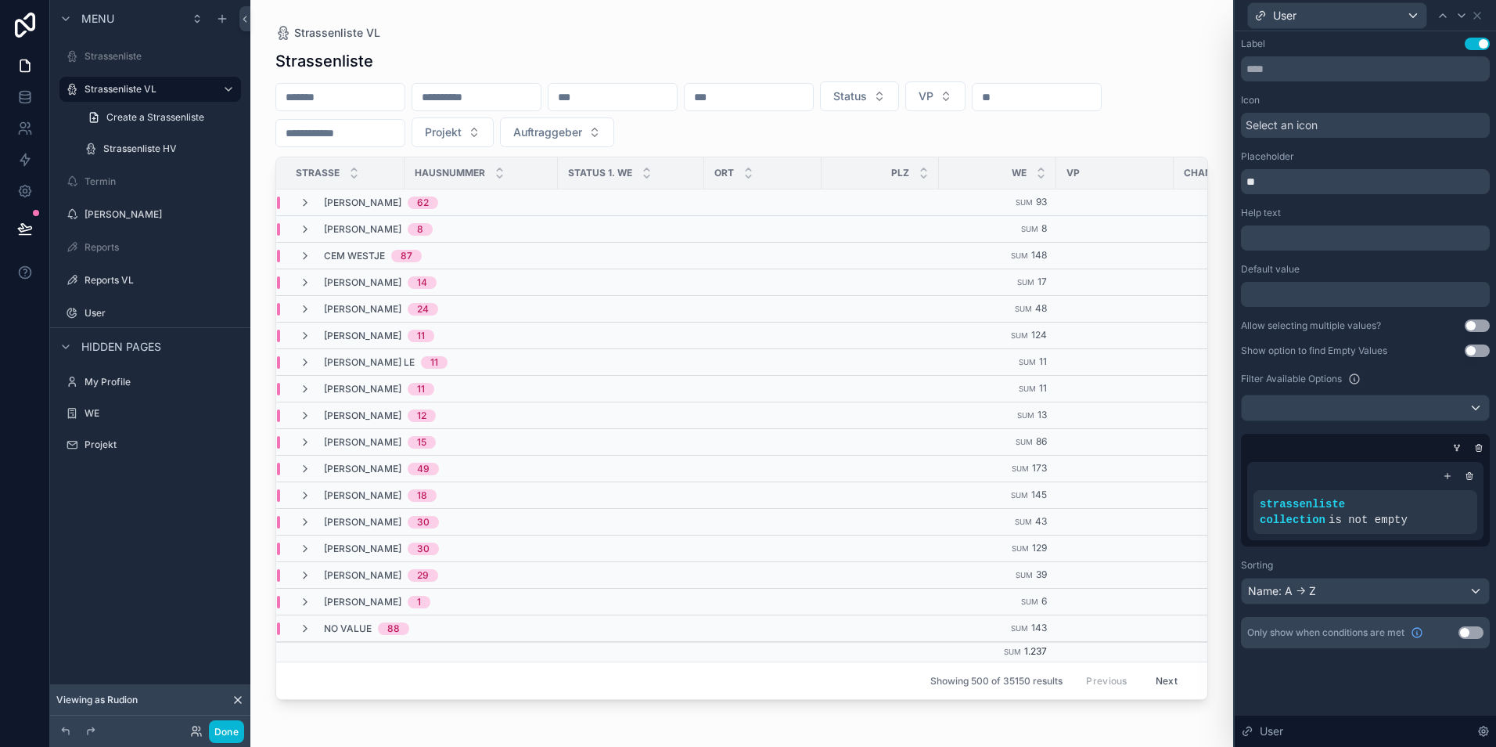
click at [1336, 665] on div "Label Use setting Icon Select an icon Placeholder ** Help text ﻿ Default value …" at bounding box center [1365, 358] width 261 height 654
click at [219, 733] on button "Done" at bounding box center [226, 731] width 35 height 23
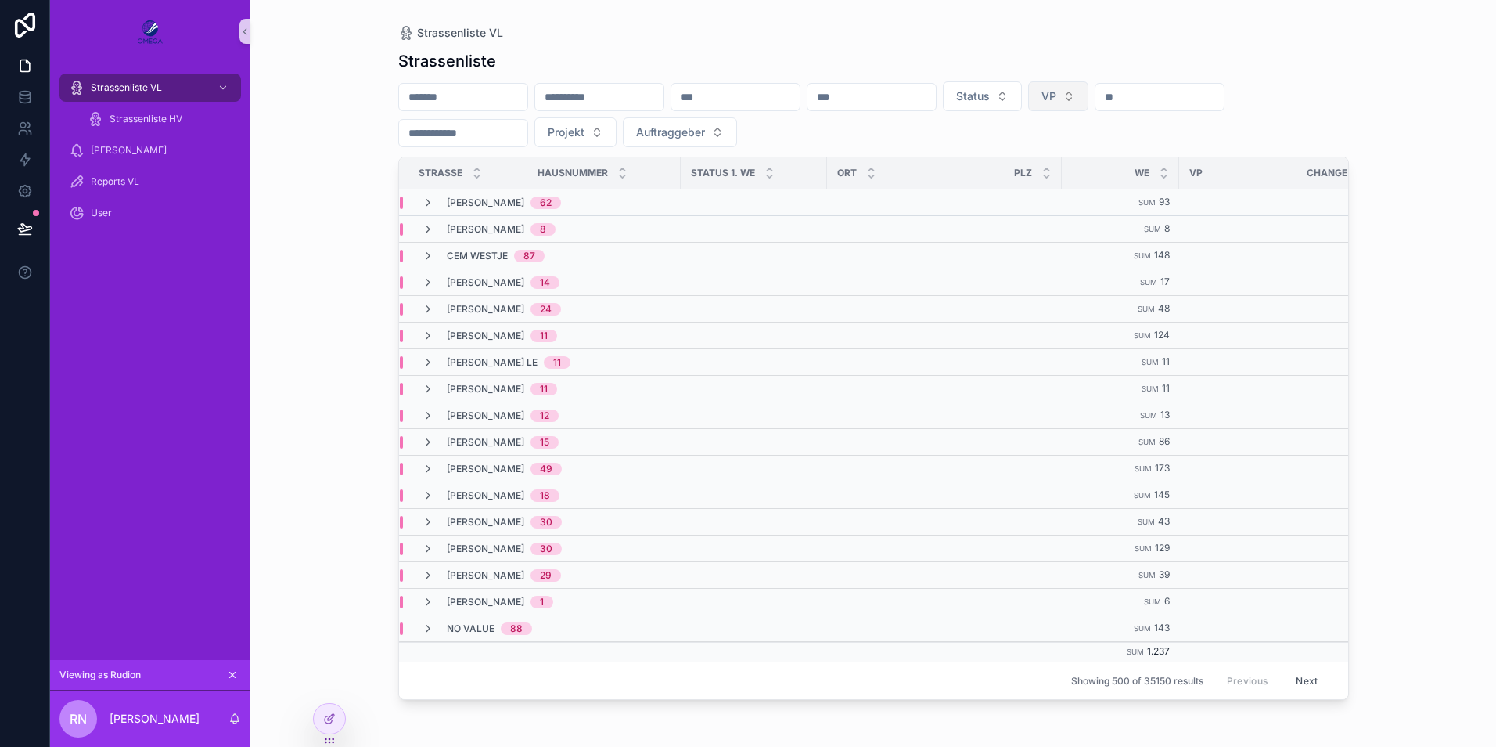
click at [1089, 94] on button "VP" at bounding box center [1058, 96] width 60 height 30
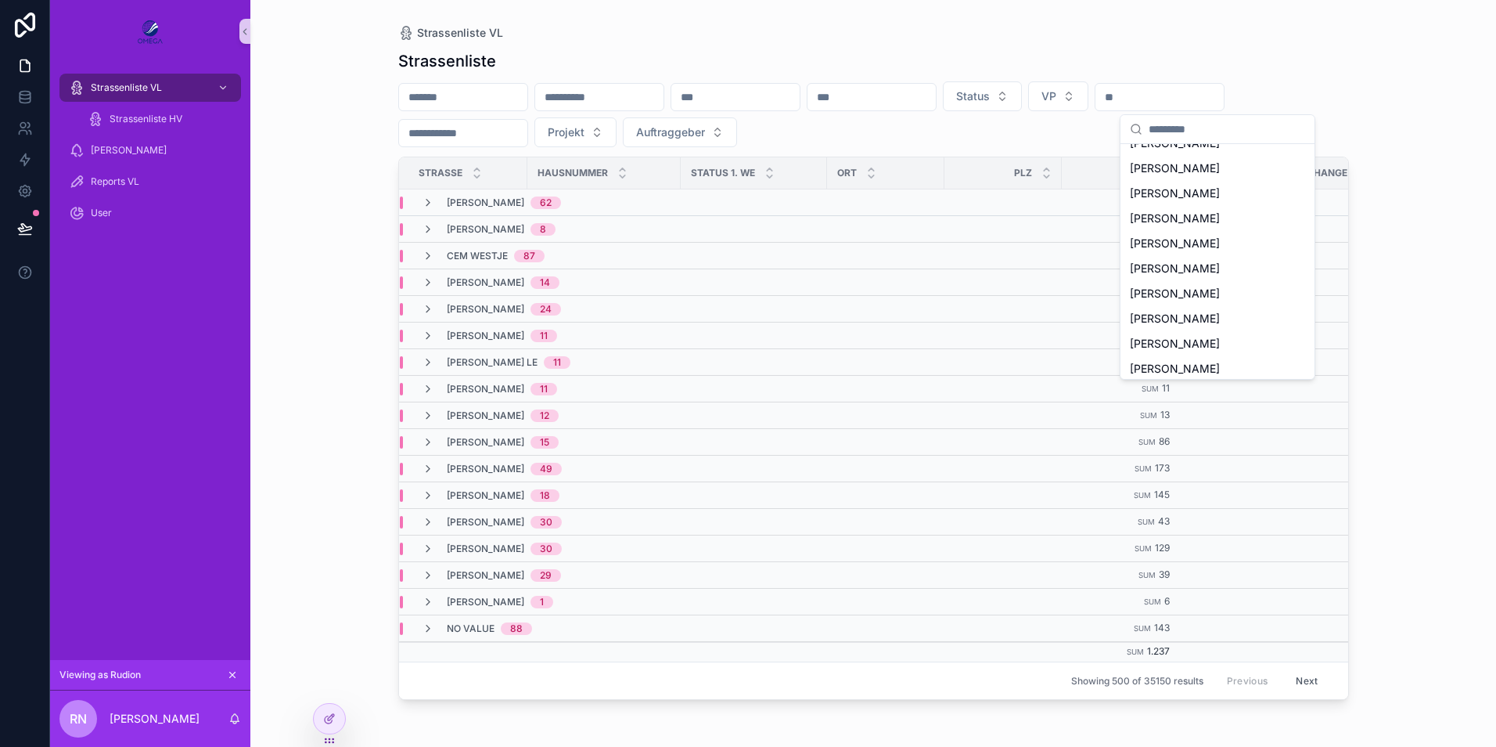
scroll to position [423, 0]
click at [1209, 268] on div "[PERSON_NAME]" at bounding box center [1218, 262] width 188 height 25
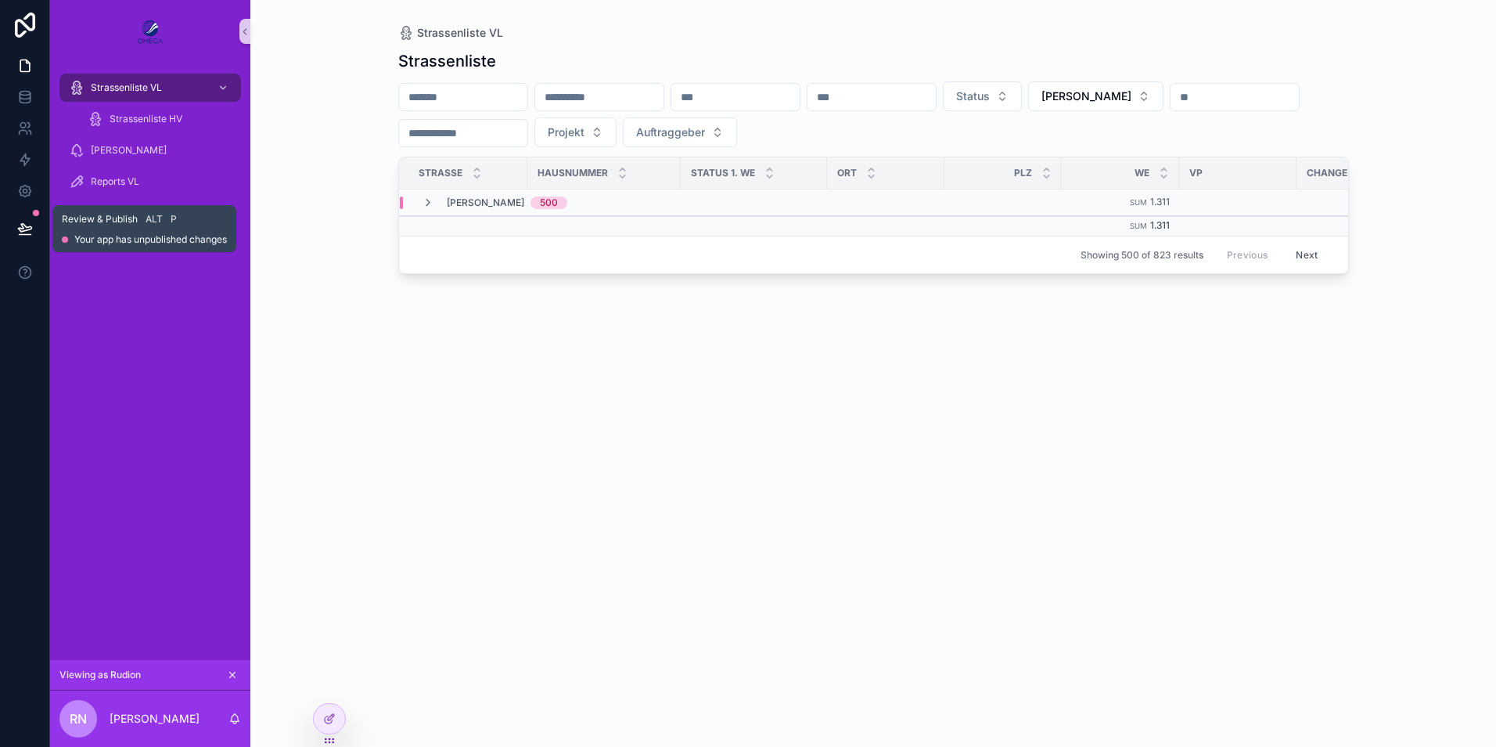
click at [22, 229] on icon at bounding box center [24, 228] width 13 height 8
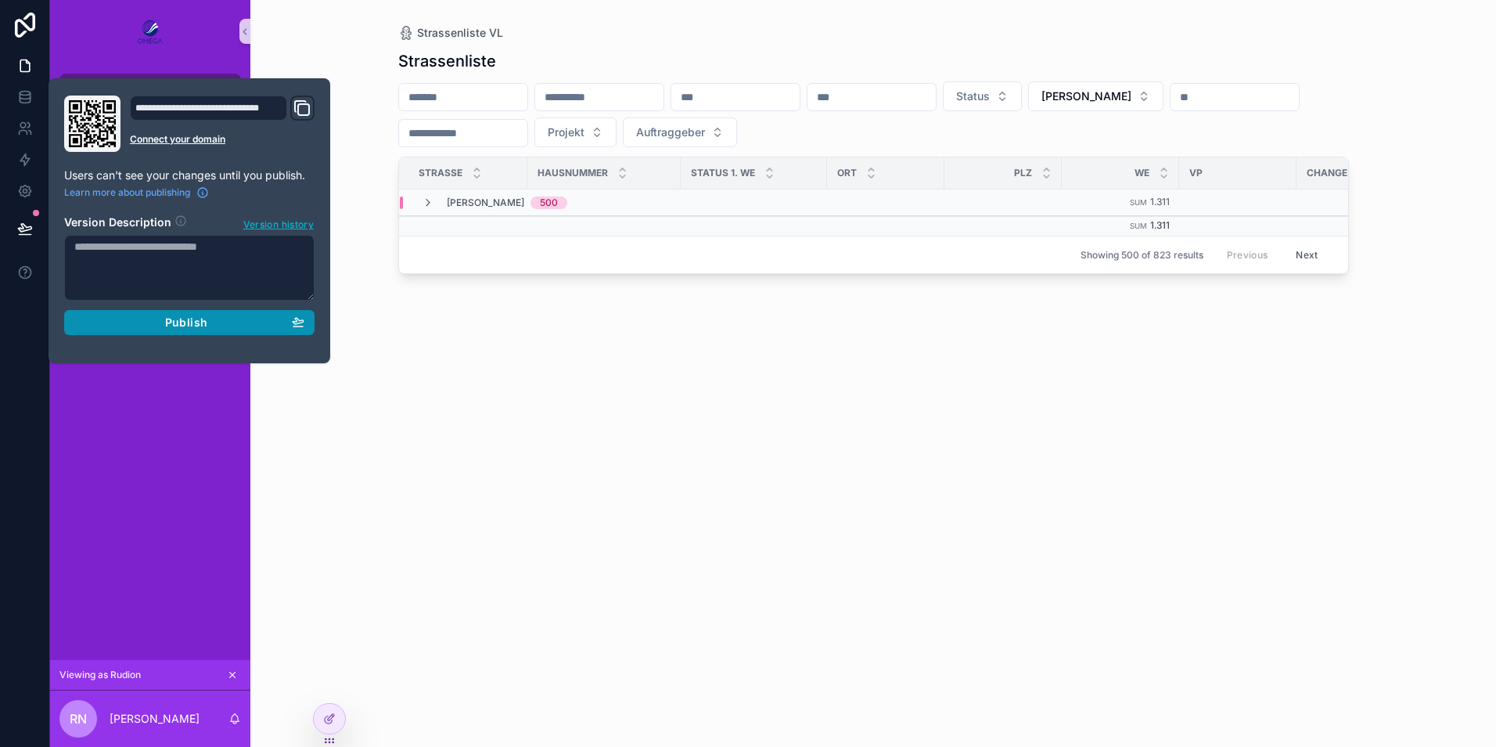
click at [259, 322] on div "Publish" at bounding box center [189, 322] width 230 height 14
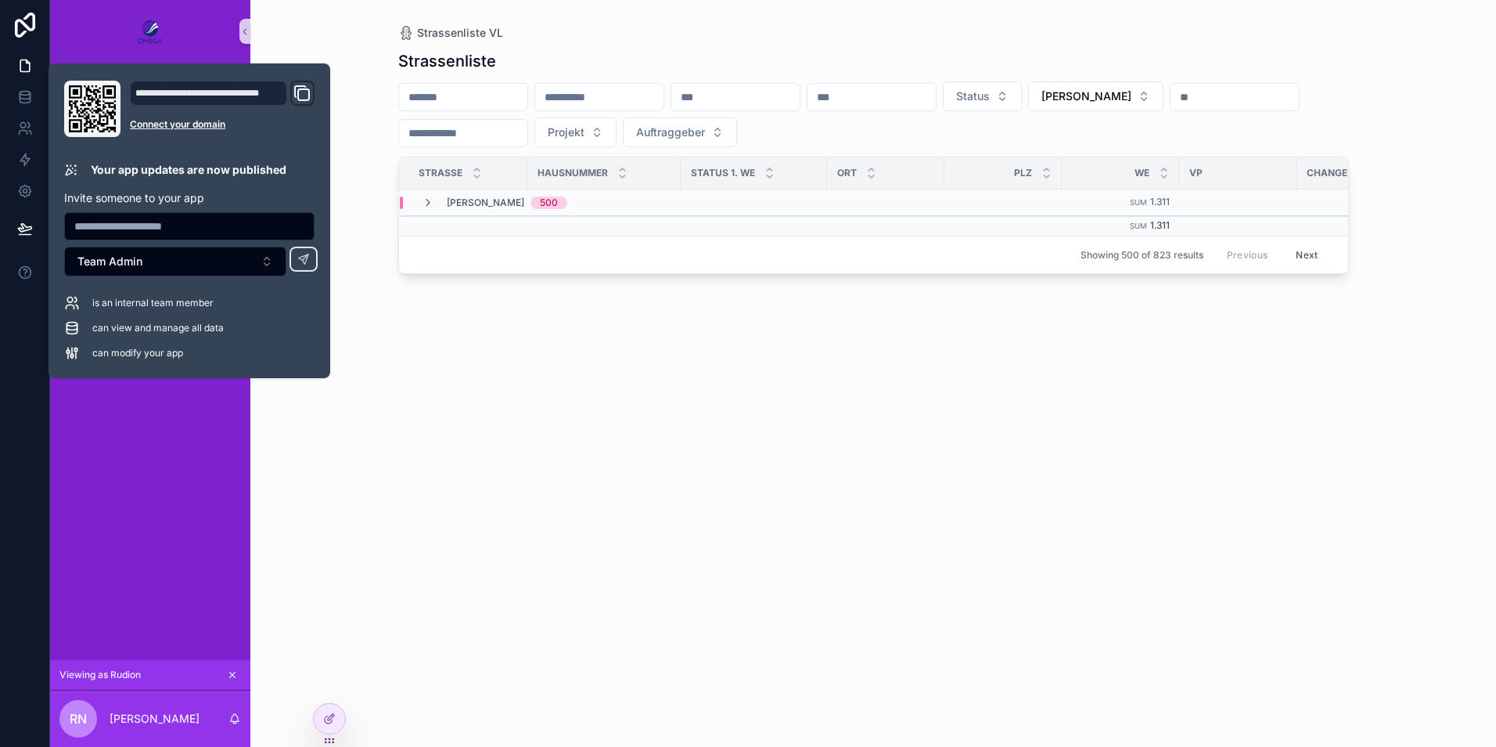
click at [1081, 24] on div "Strassenliste VL Strassenliste Status [PERSON_NAME] Projekt Auftraggeber Strass…" at bounding box center [873, 364] width 1001 height 728
